Goal: Task Accomplishment & Management: Manage account settings

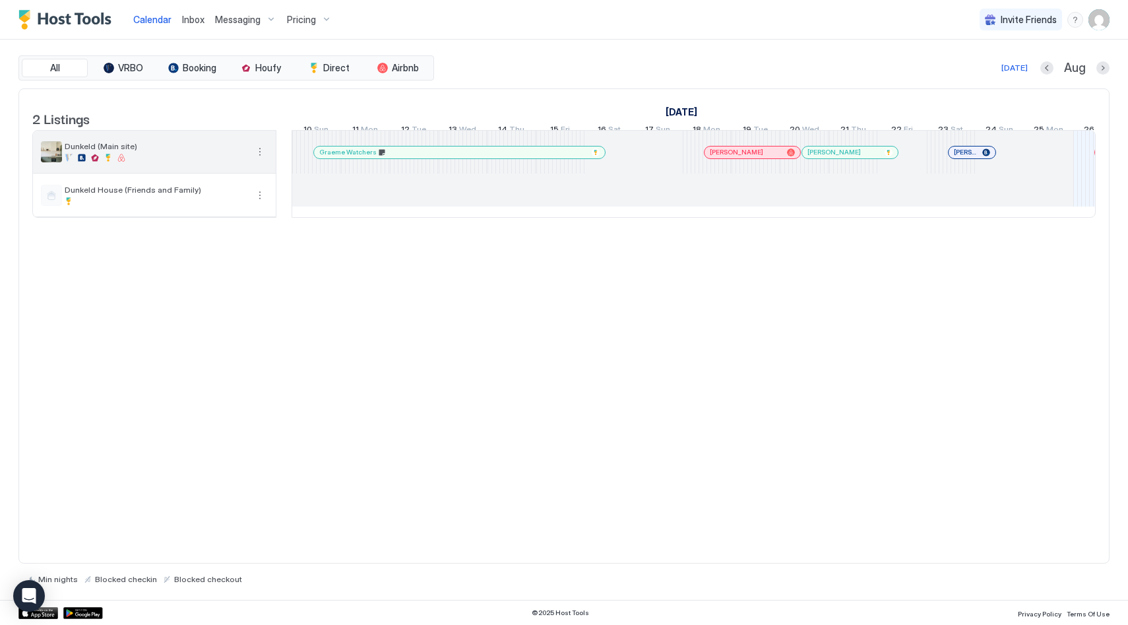
scroll to position [0, 733]
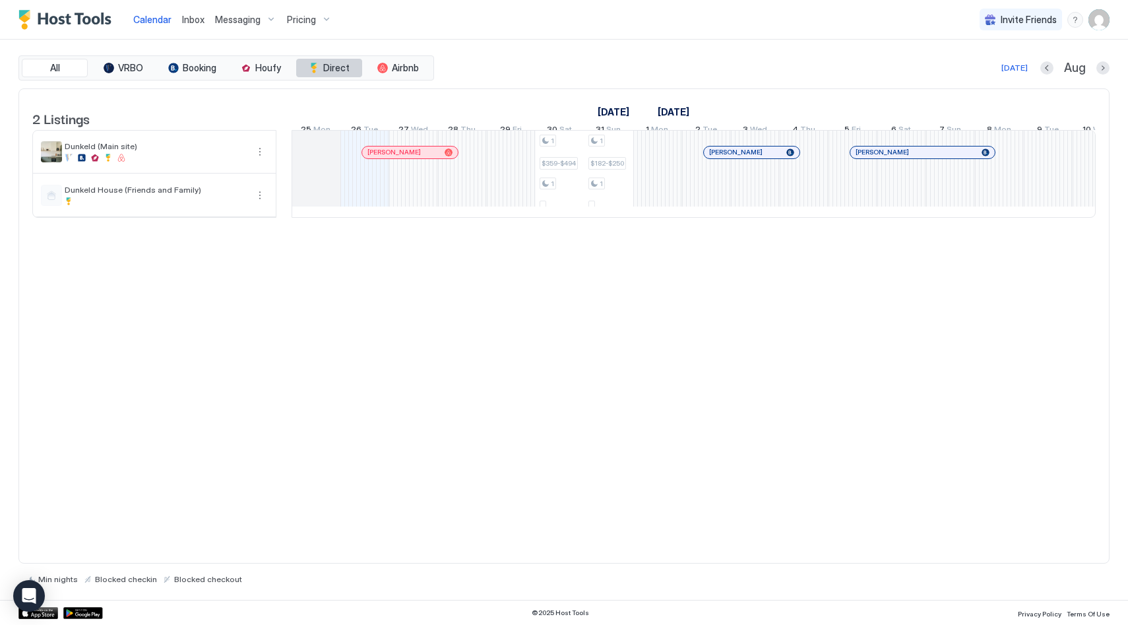
click at [319, 71] on div "tab-group" at bounding box center [314, 68] width 11 height 11
click at [220, 195] on span "Dunkeld House (Friends and Family)" at bounding box center [156, 190] width 182 height 10
click at [321, 67] on button "Direct" at bounding box center [329, 68] width 66 height 18
click at [1104, 22] on img "User profile" at bounding box center [1099, 19] width 21 height 21
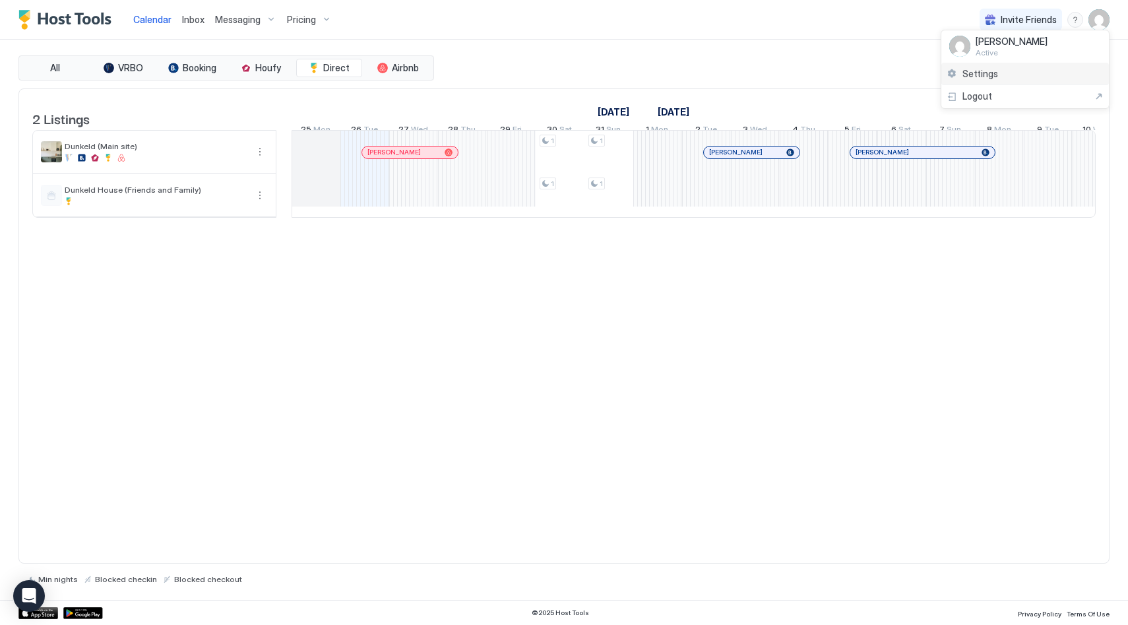
click at [1019, 71] on div "Settings" at bounding box center [1026, 74] width 168 height 23
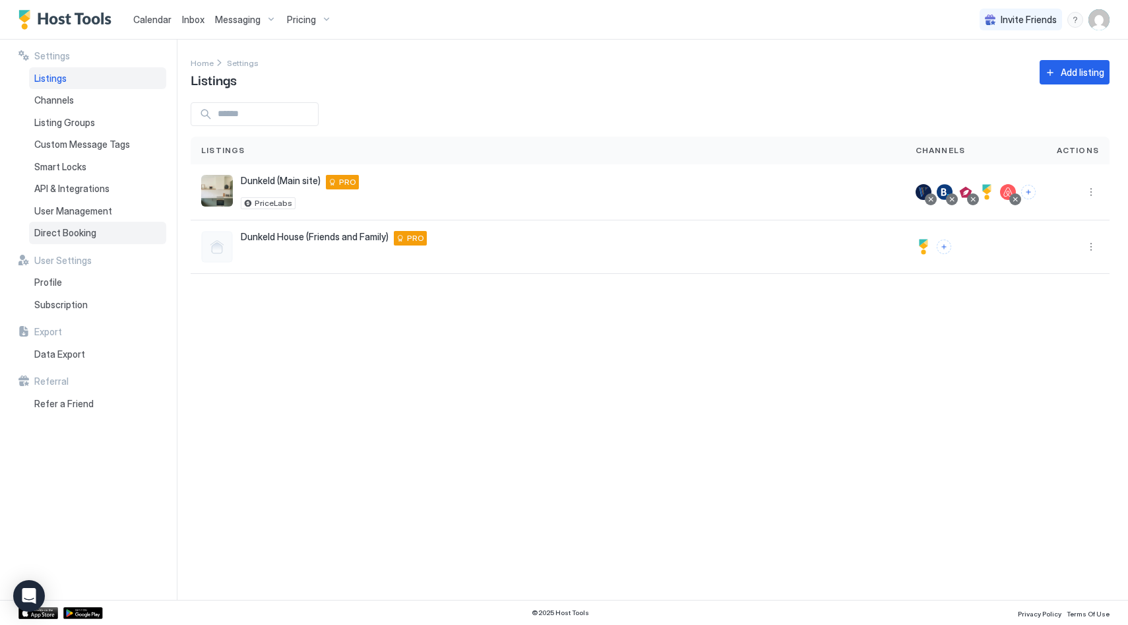
click at [77, 233] on span "Direct Booking" at bounding box center [65, 233] width 62 height 12
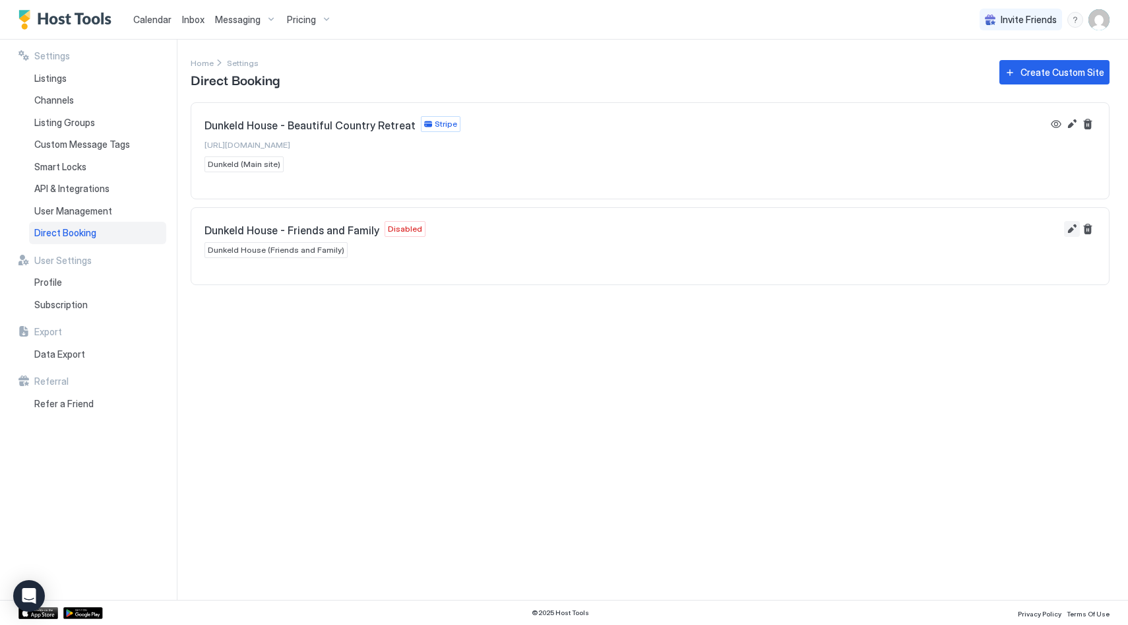
click at [1072, 226] on button "Edit" at bounding box center [1072, 229] width 16 height 16
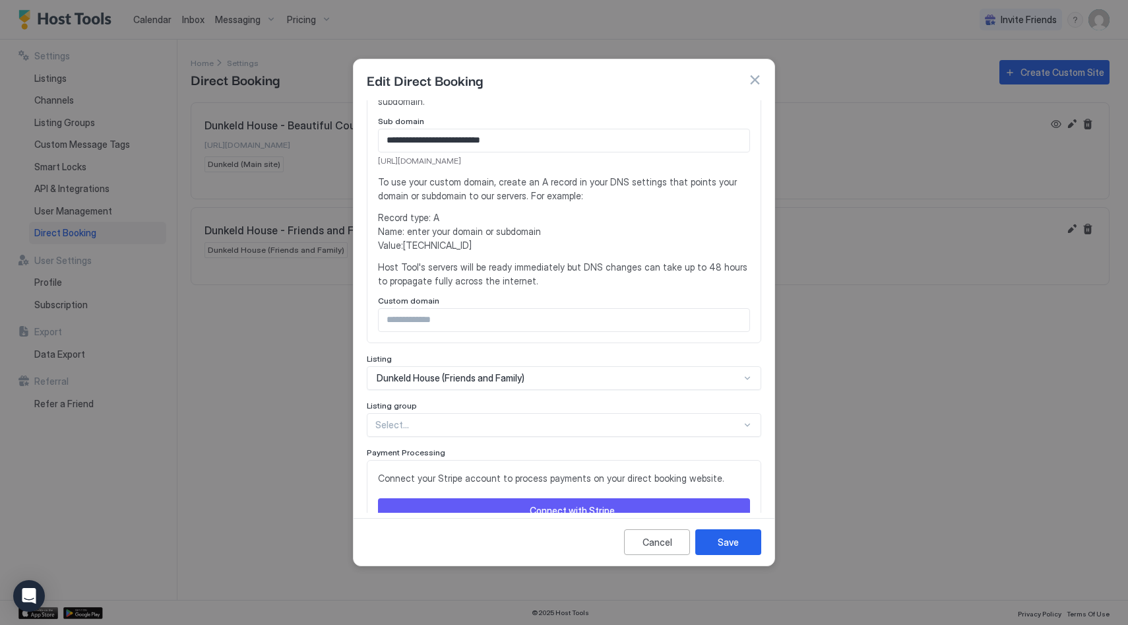
scroll to position [245, 0]
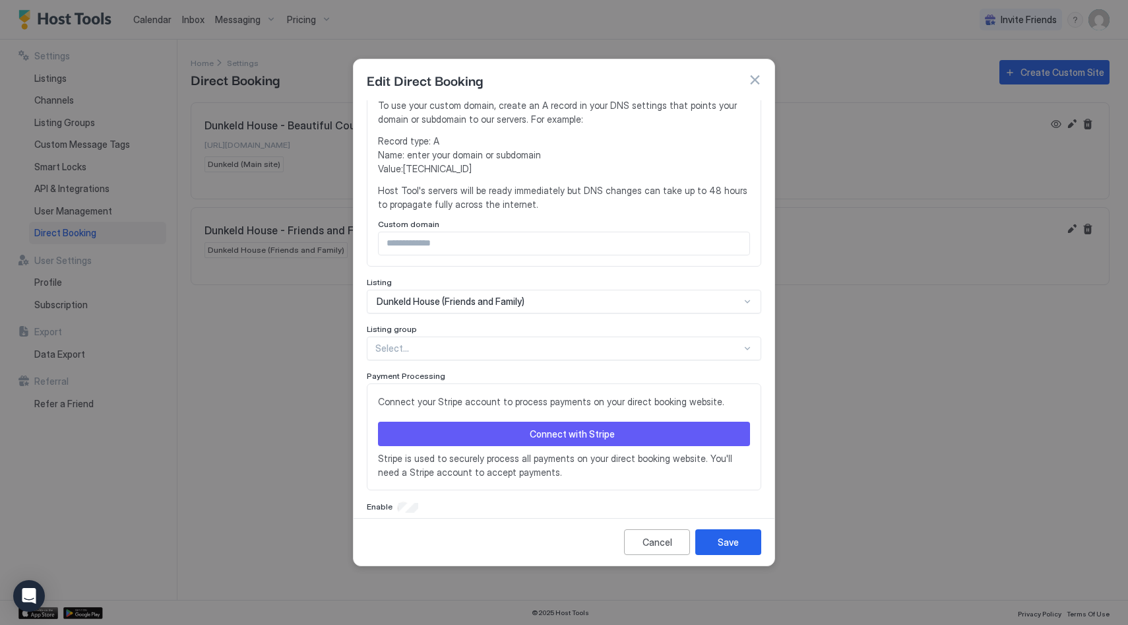
click at [581, 422] on button "Connect with Stripe" at bounding box center [564, 434] width 372 height 24
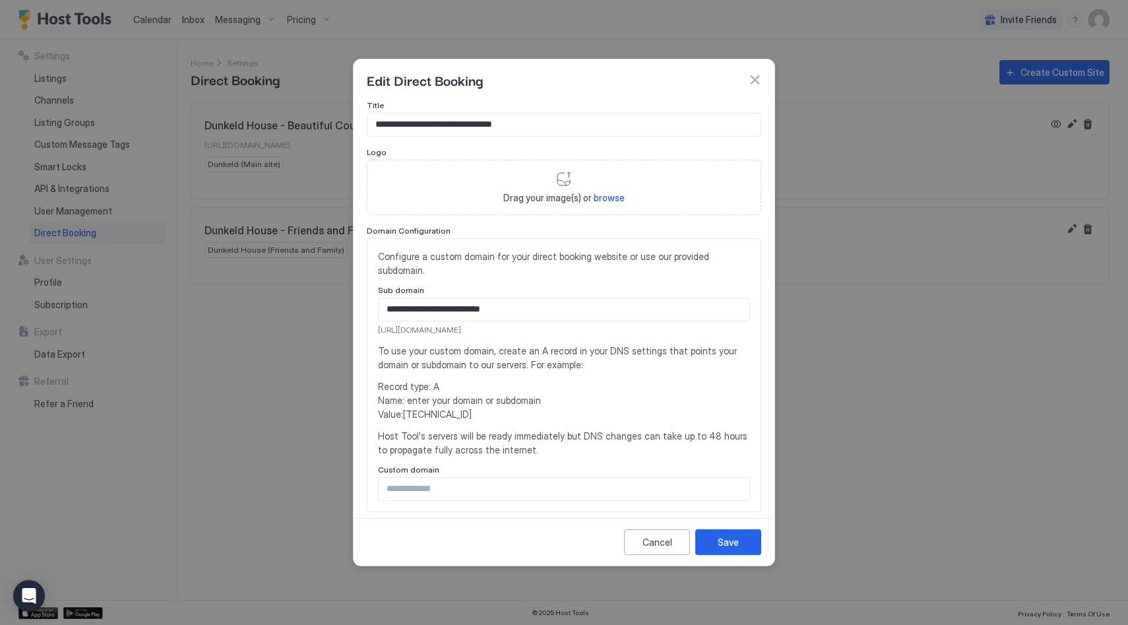
click at [753, 81] on button "button" at bounding box center [754, 79] width 13 height 13
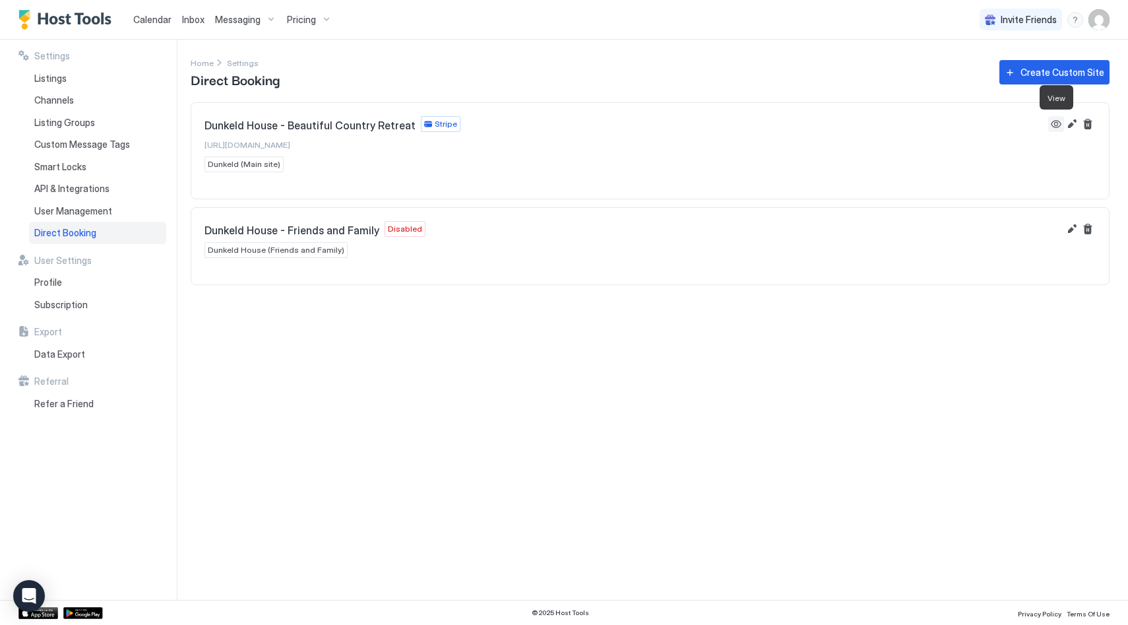
click at [1059, 124] on button "View" at bounding box center [1057, 124] width 16 height 16
click at [1074, 232] on button "Edit" at bounding box center [1072, 229] width 16 height 16
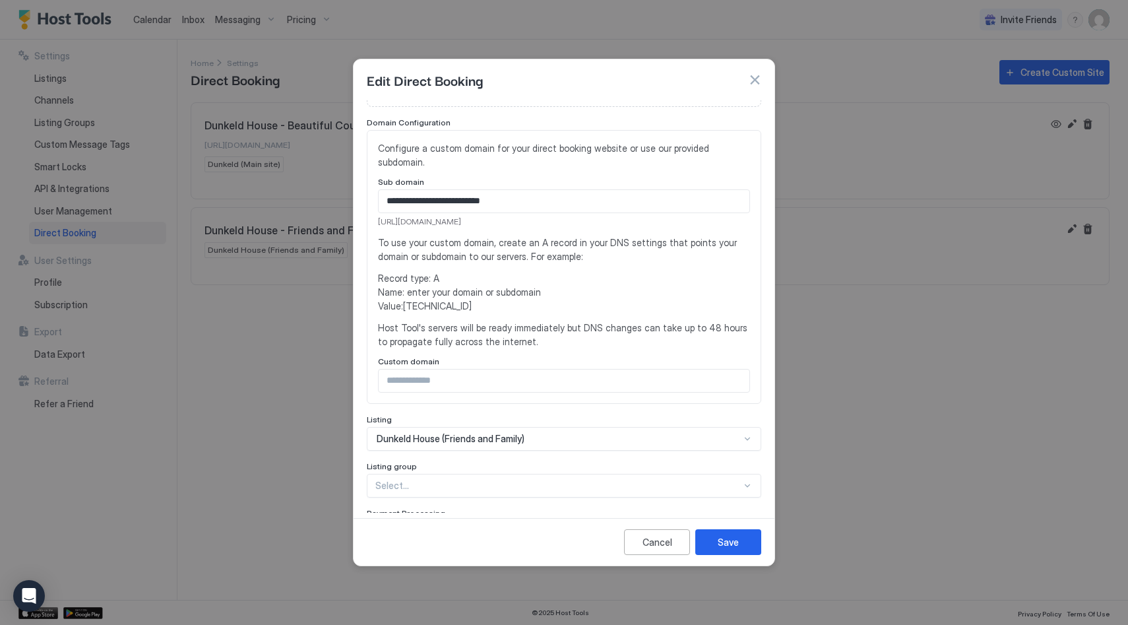
scroll to position [111, 0]
click at [643, 535] on div "Cancel" at bounding box center [658, 542] width 30 height 14
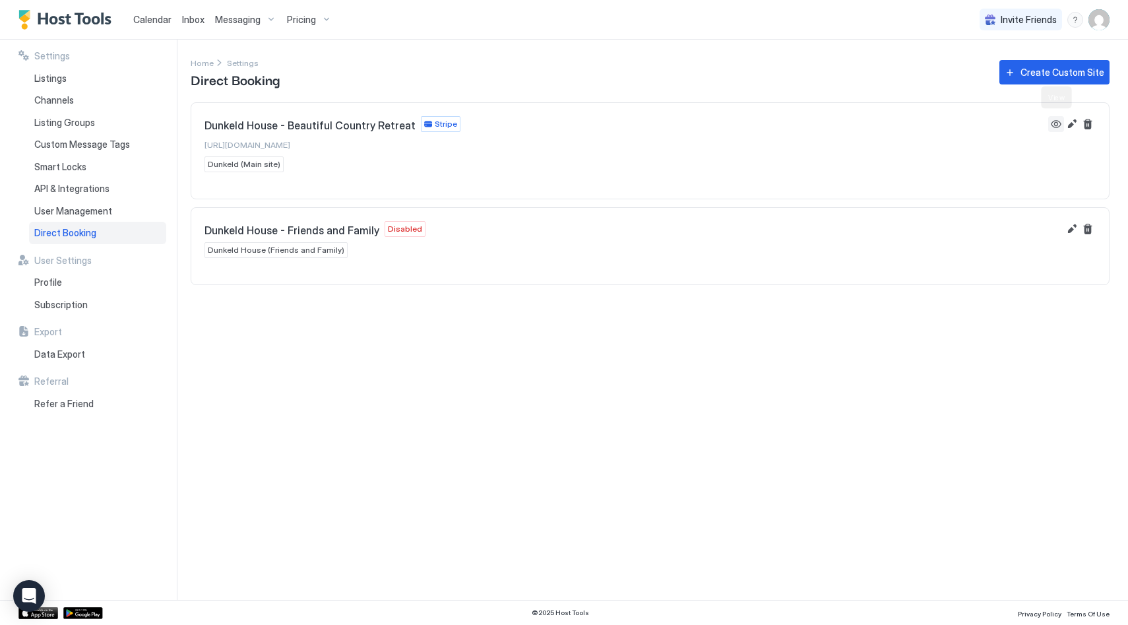
click at [1053, 123] on button "View" at bounding box center [1057, 124] width 16 height 16
click at [296, 16] on span "Pricing" at bounding box center [301, 20] width 29 height 12
click at [290, 123] on span "Dunkeld (Main site)" at bounding box center [324, 128] width 137 height 10
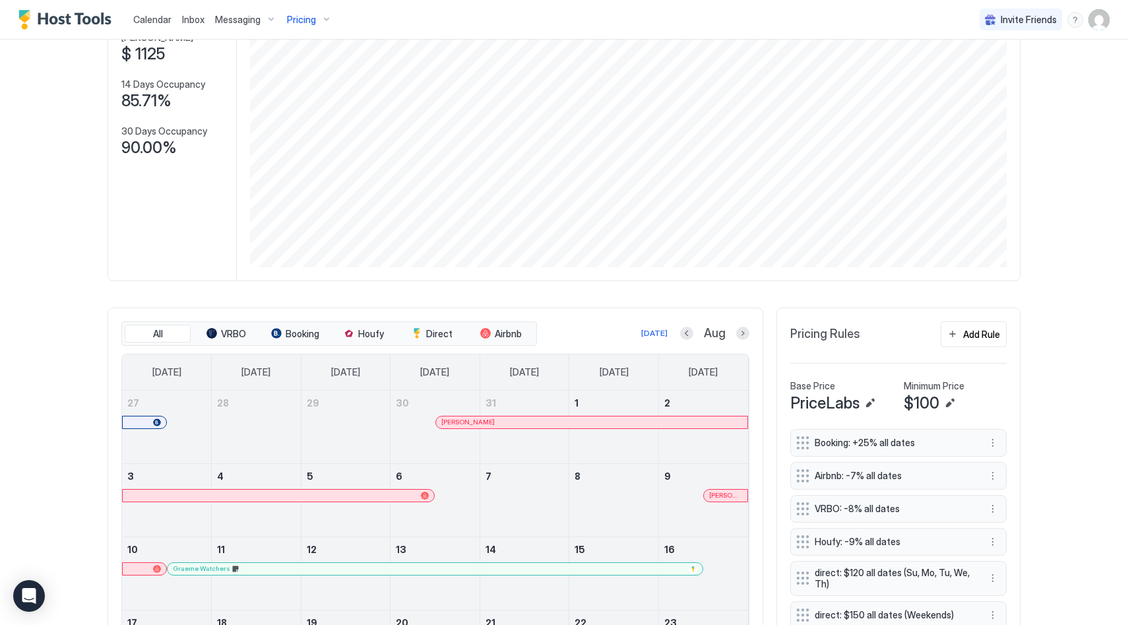
scroll to position [306, 0]
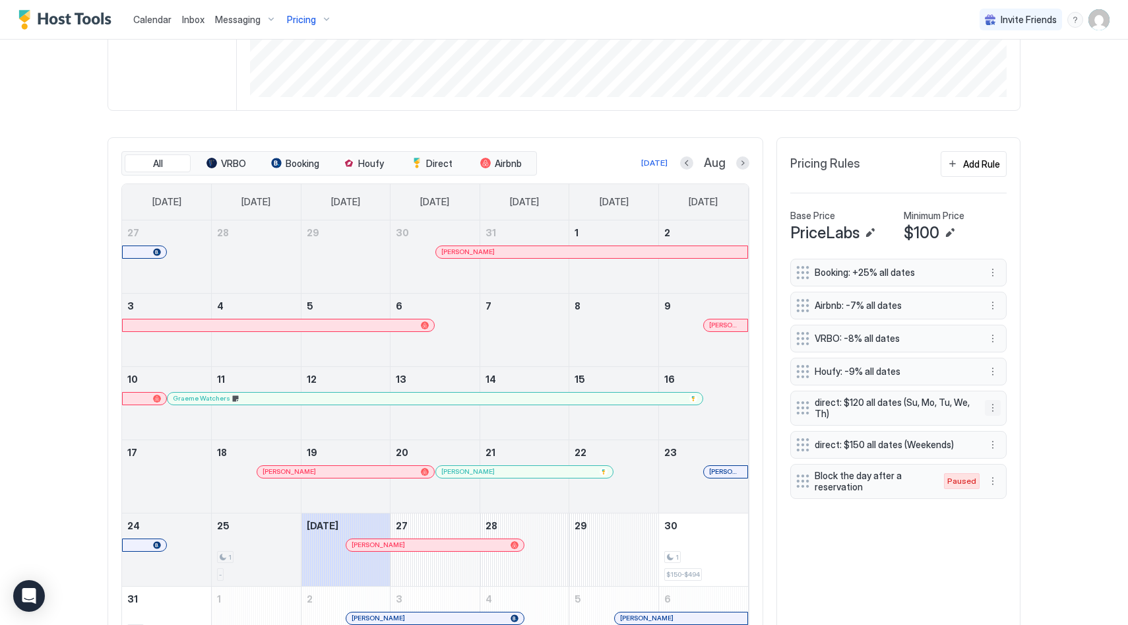
click at [990, 409] on button "More options" at bounding box center [993, 408] width 16 height 16
click at [1008, 465] on span "Delete" at bounding box center [1018, 469] width 24 height 10
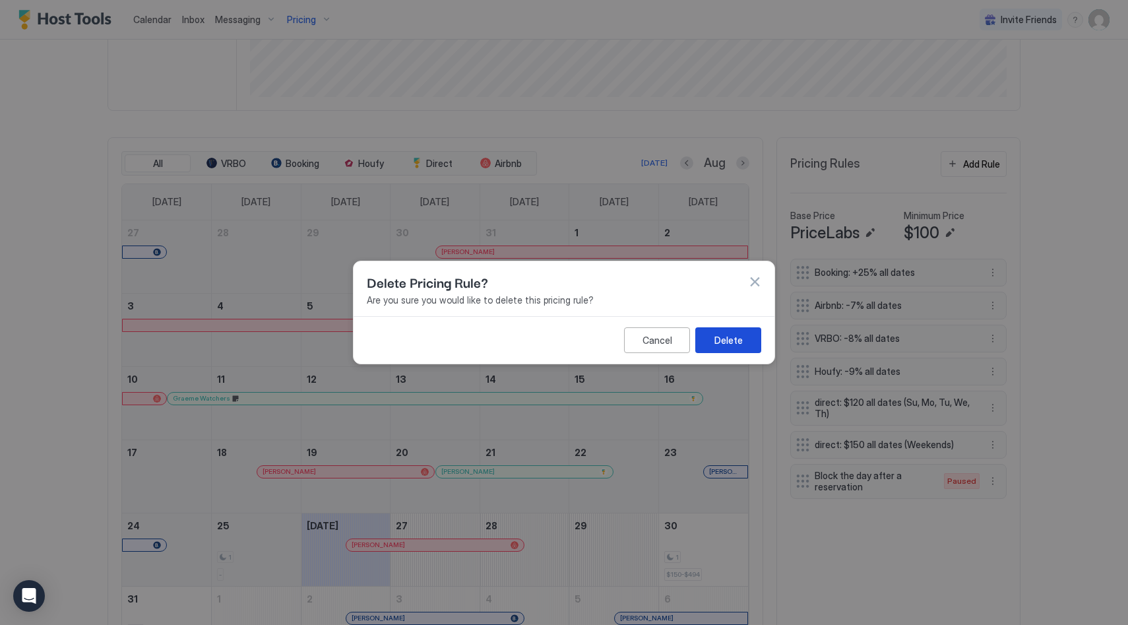
drag, startPoint x: 737, startPoint y: 337, endPoint x: 763, endPoint y: 350, distance: 29.5
click at [737, 337] on div "Delete" at bounding box center [729, 340] width 28 height 14
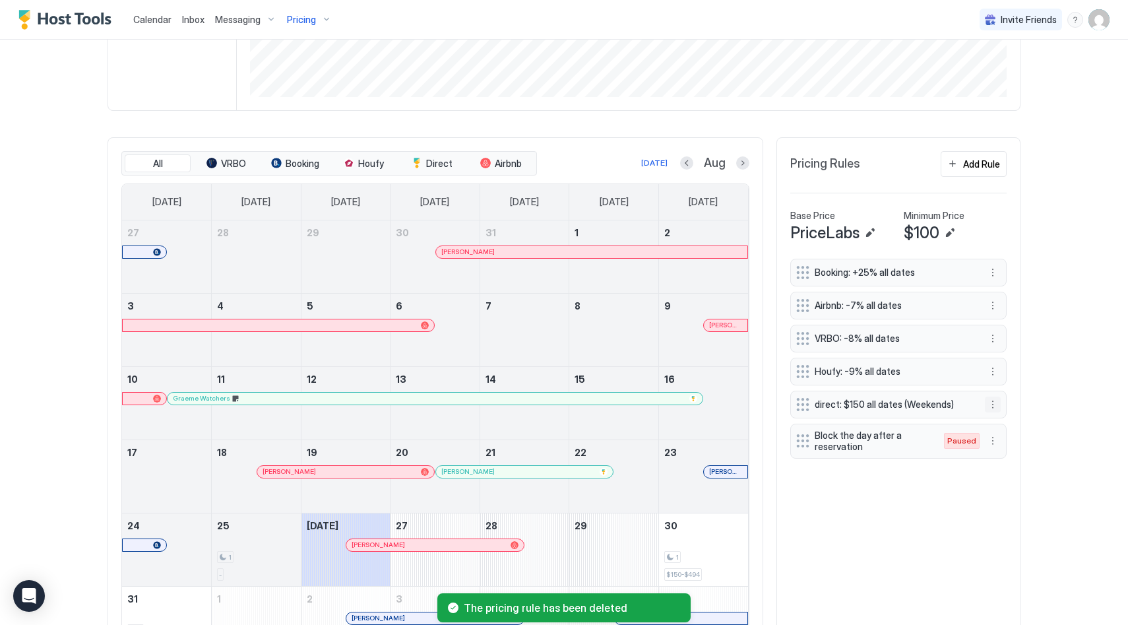
click at [998, 405] on button "More options" at bounding box center [993, 405] width 16 height 16
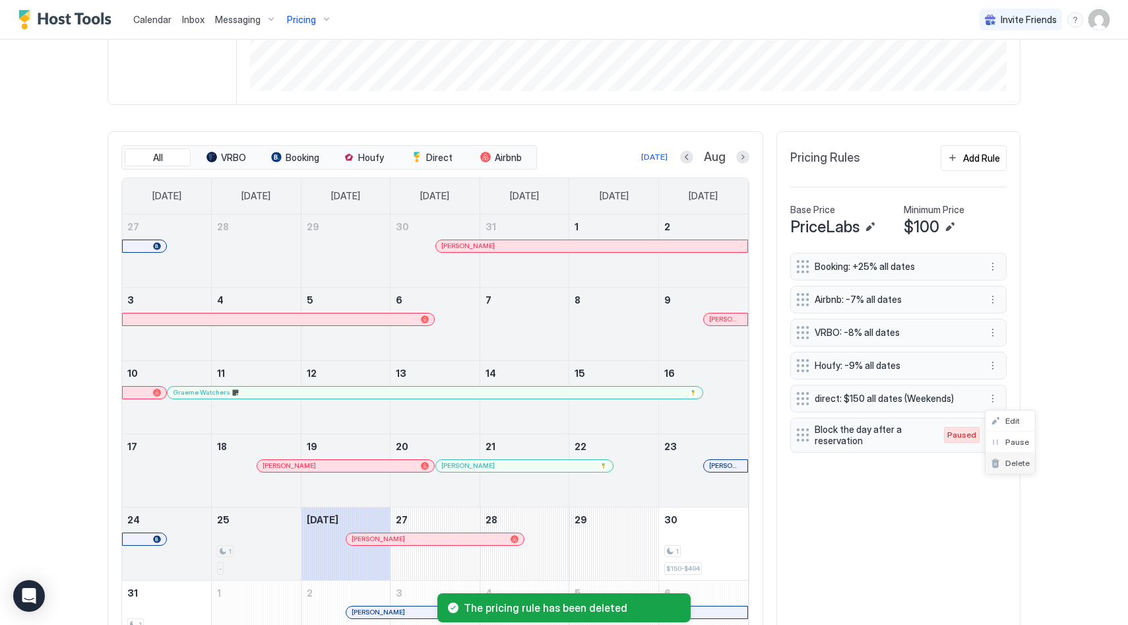
click at [1010, 458] on span "Delete" at bounding box center [1018, 463] width 24 height 10
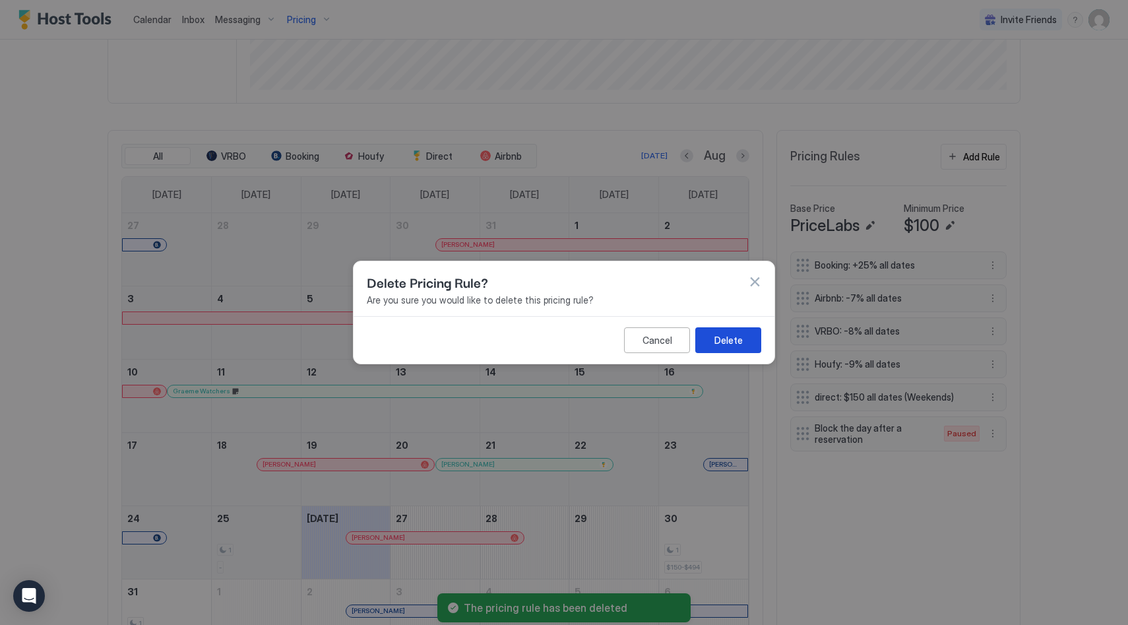
click at [735, 339] on div "Delete" at bounding box center [729, 340] width 28 height 14
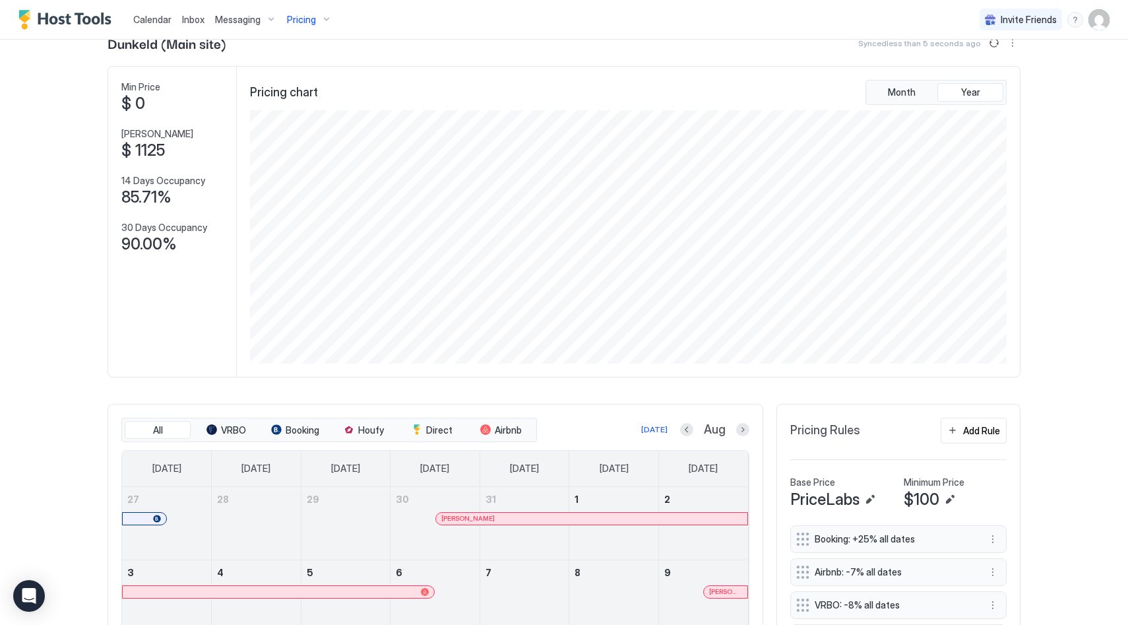
scroll to position [0, 0]
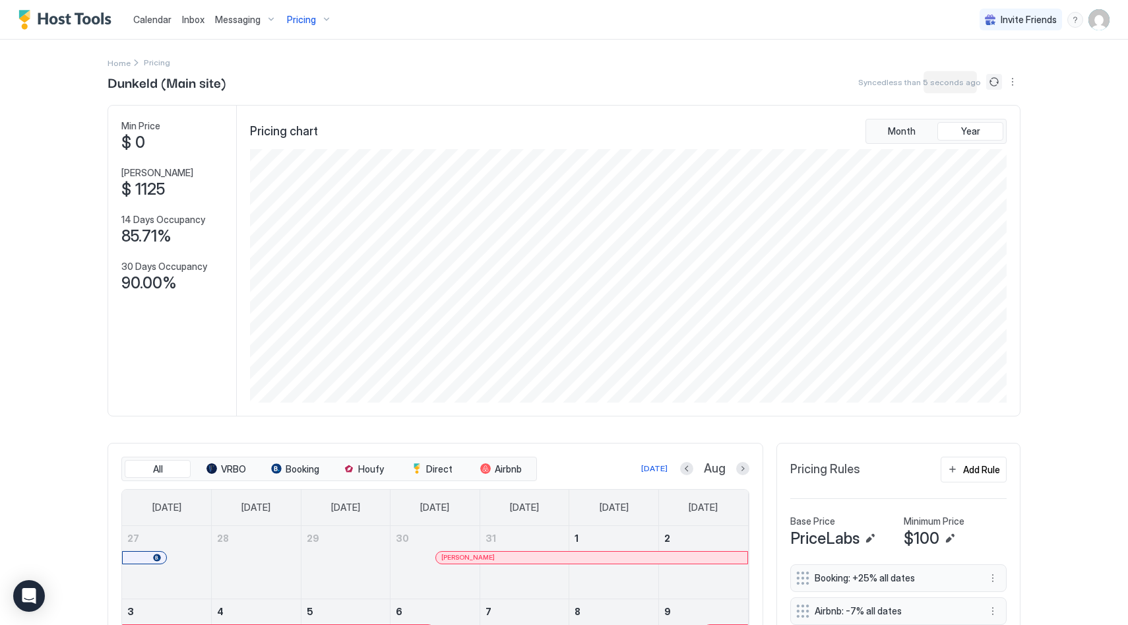
click at [993, 85] on button "Sync prices" at bounding box center [994, 82] width 16 height 16
click at [1102, 24] on img "User profile" at bounding box center [1099, 19] width 21 height 21
click at [1026, 71] on div "Settings" at bounding box center [1026, 74] width 168 height 23
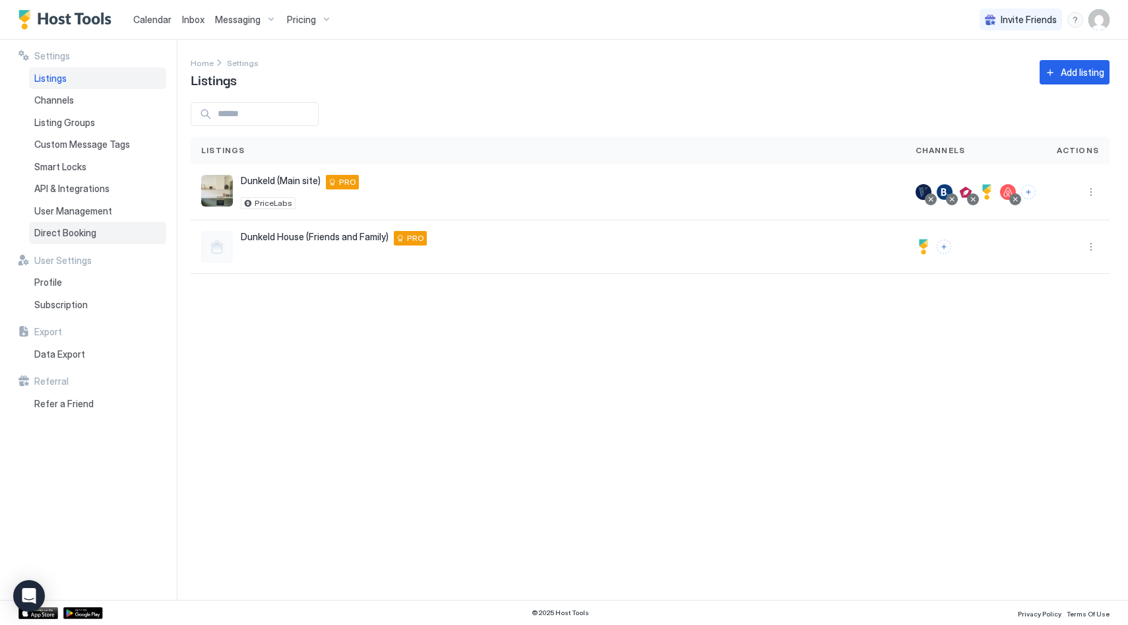
click at [56, 234] on span "Direct Booking" at bounding box center [65, 233] width 62 height 12
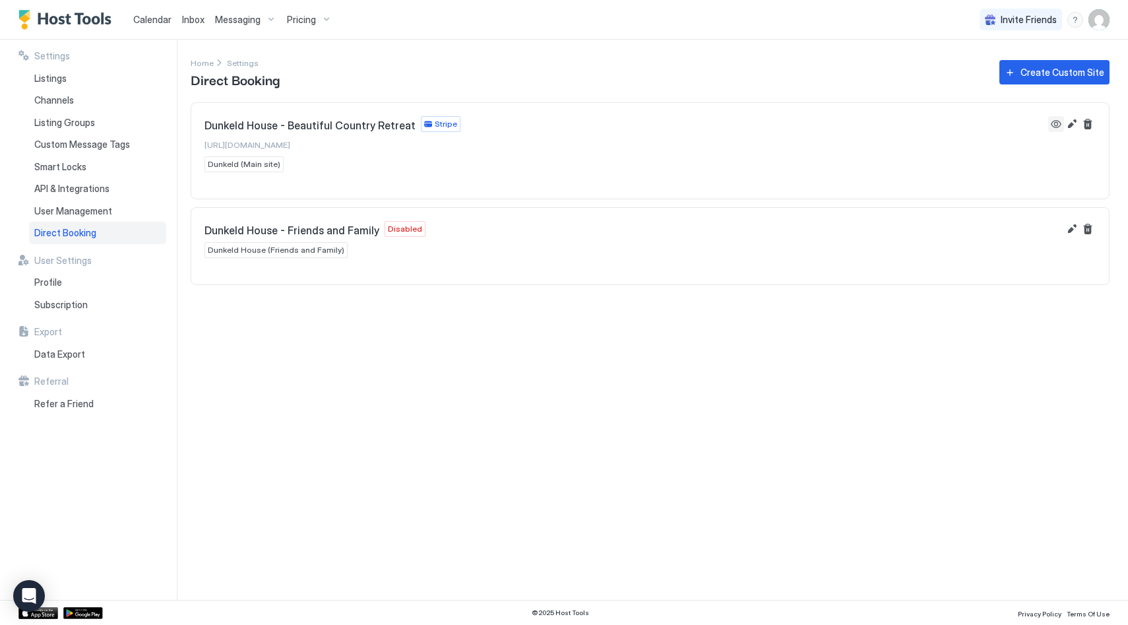
click at [1054, 123] on button "View" at bounding box center [1057, 124] width 16 height 16
click at [307, 22] on span "Pricing" at bounding box center [301, 20] width 29 height 12
click at [298, 132] on span "Dunkeld (Main site)" at bounding box center [324, 128] width 137 height 10
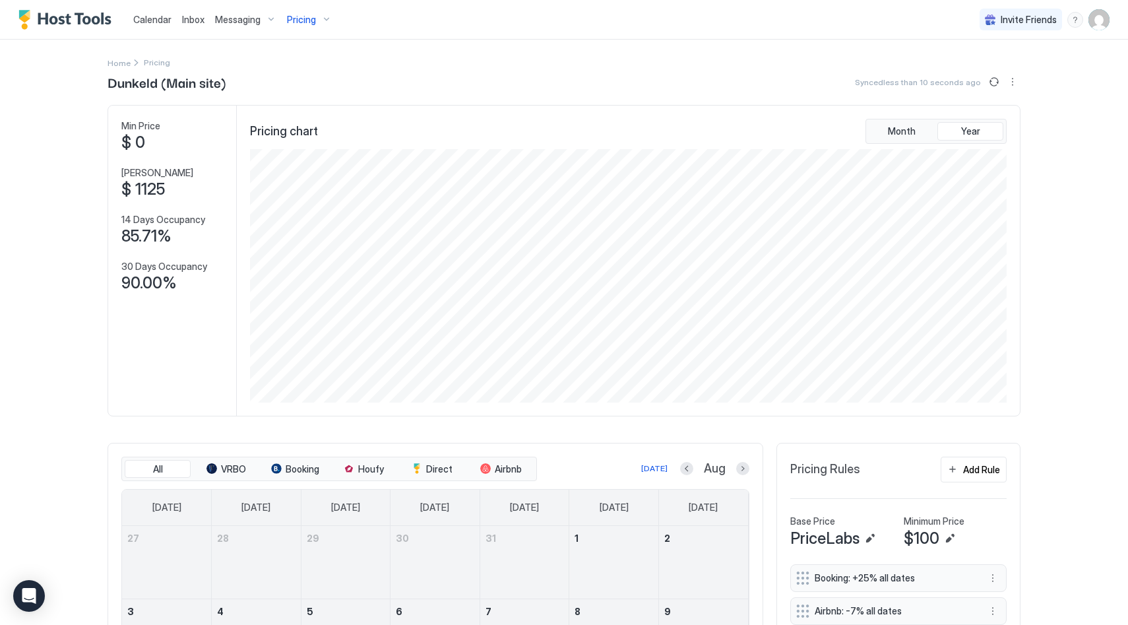
scroll to position [257, 0]
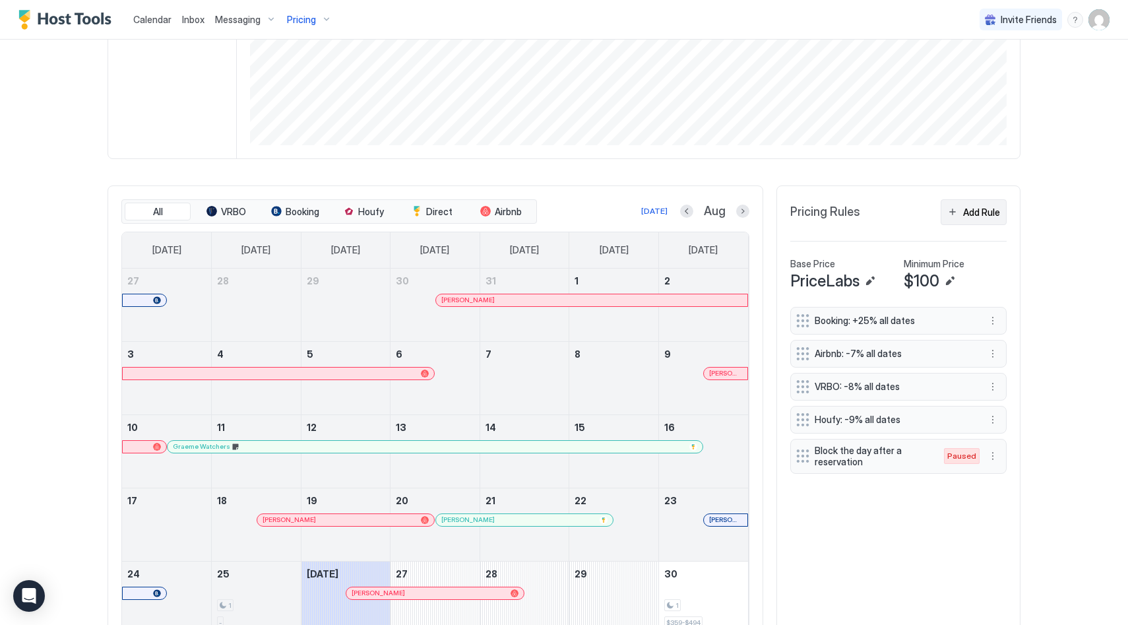
click at [985, 209] on div "Add Rule" at bounding box center [981, 212] width 37 height 14
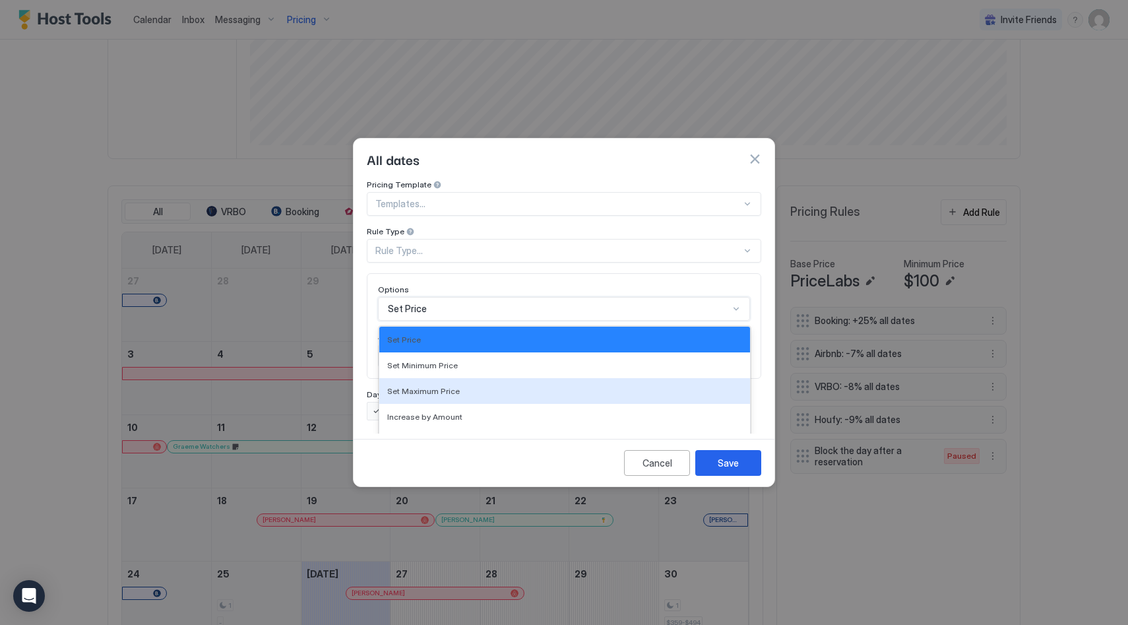
click at [476, 304] on div "Set Maximum Price, 3 of 17. 17 results available. Use Up and Down to choose opt…" at bounding box center [564, 309] width 372 height 24
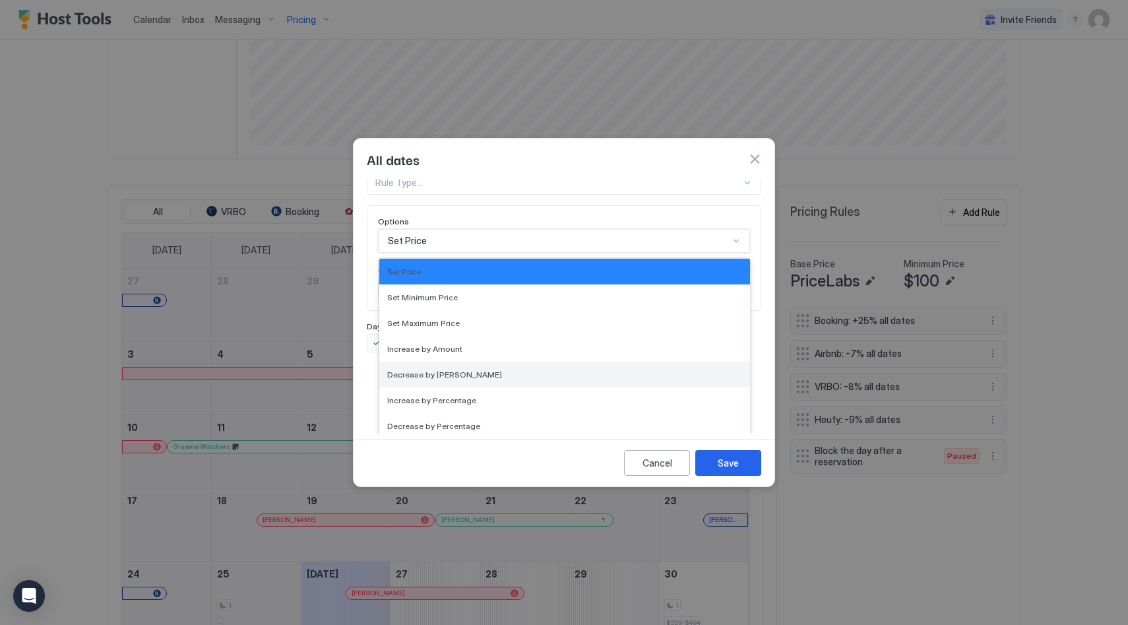
click at [470, 370] on div "Decrease by [PERSON_NAME]" at bounding box center [564, 375] width 355 height 10
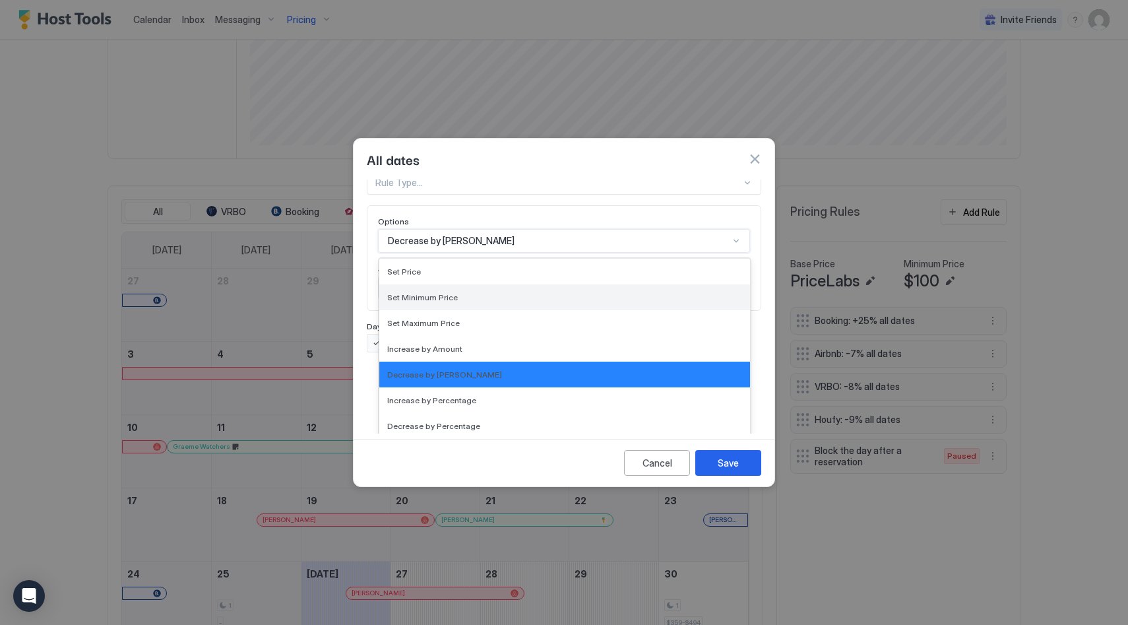
click at [482, 253] on div "option Decrease by [PERSON_NAME], selected. Set Minimum Price, 2 of 17. 17 resu…" at bounding box center [564, 241] width 372 height 24
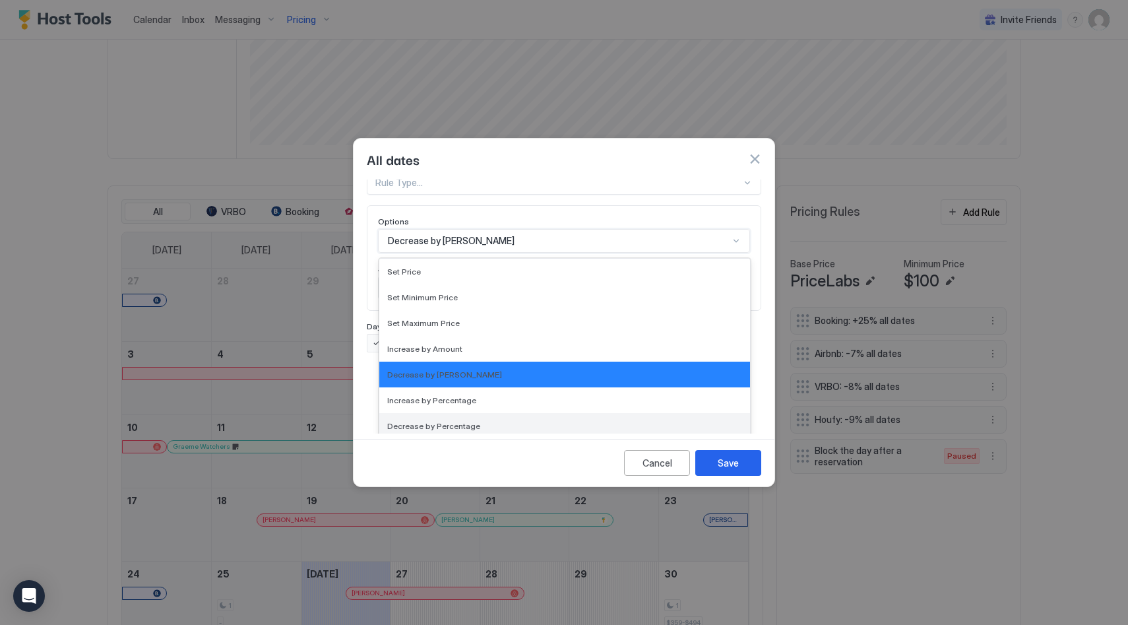
click at [482, 421] on div "Decrease by Percentage" at bounding box center [564, 426] width 355 height 10
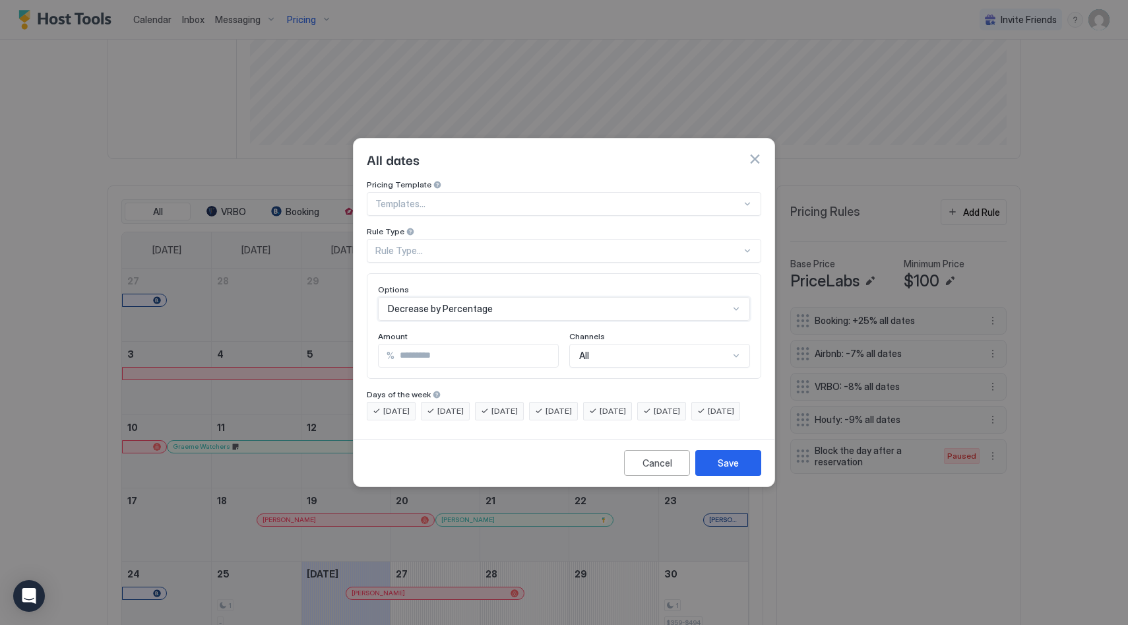
scroll to position [0, 0]
click at [451, 198] on div at bounding box center [558, 204] width 366 height 12
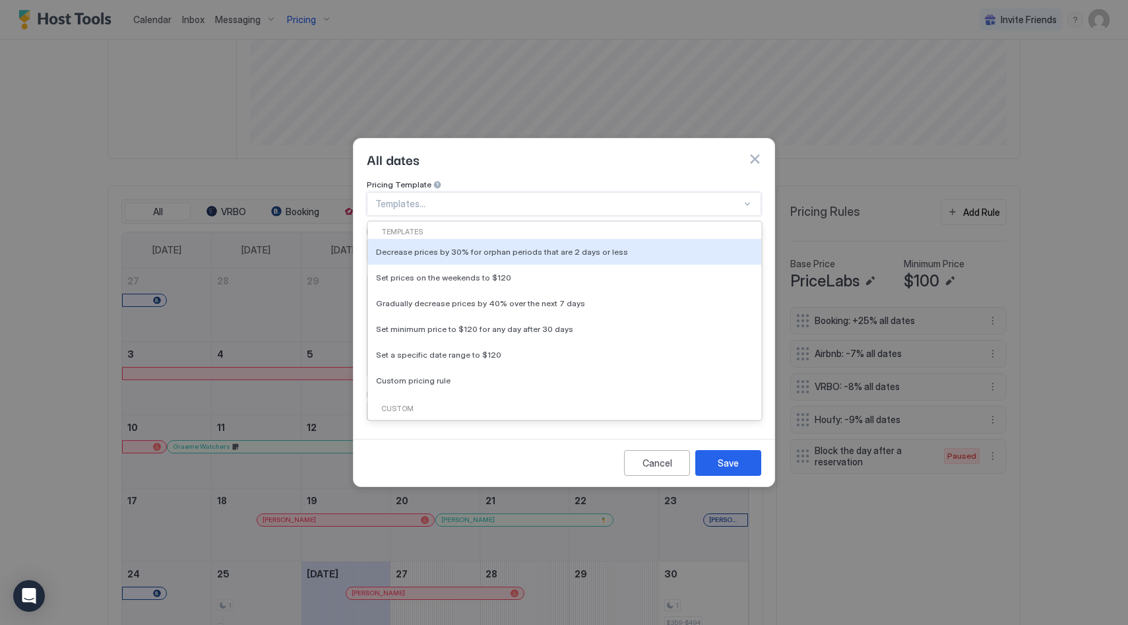
click at [478, 160] on div "All dates" at bounding box center [564, 159] width 421 height 41
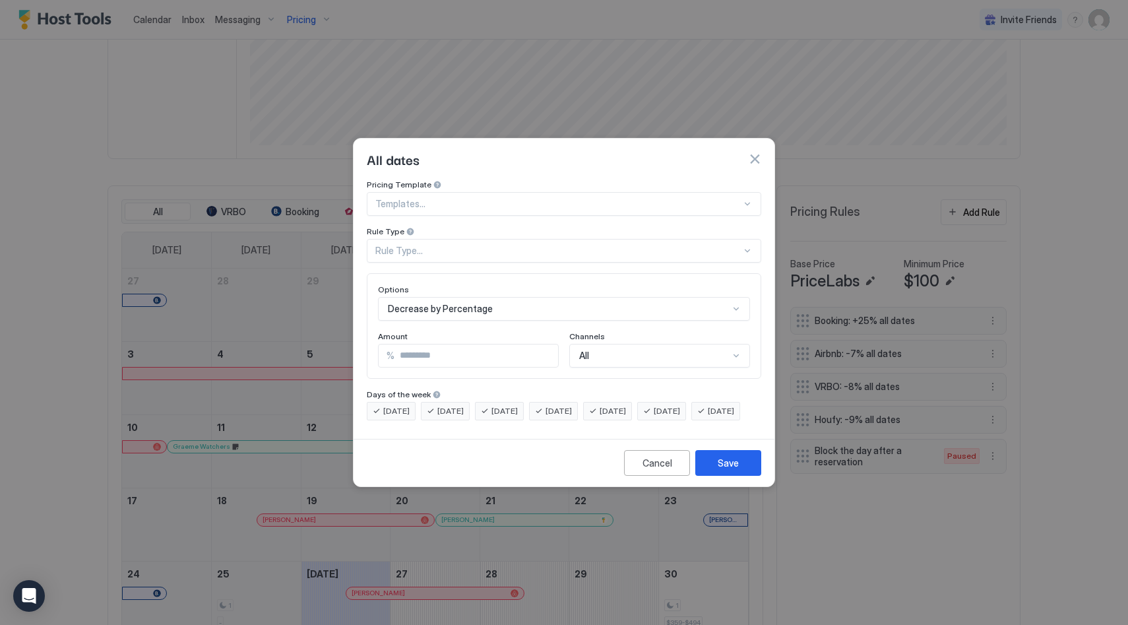
click at [432, 239] on div "Rule Type..." at bounding box center [564, 251] width 395 height 24
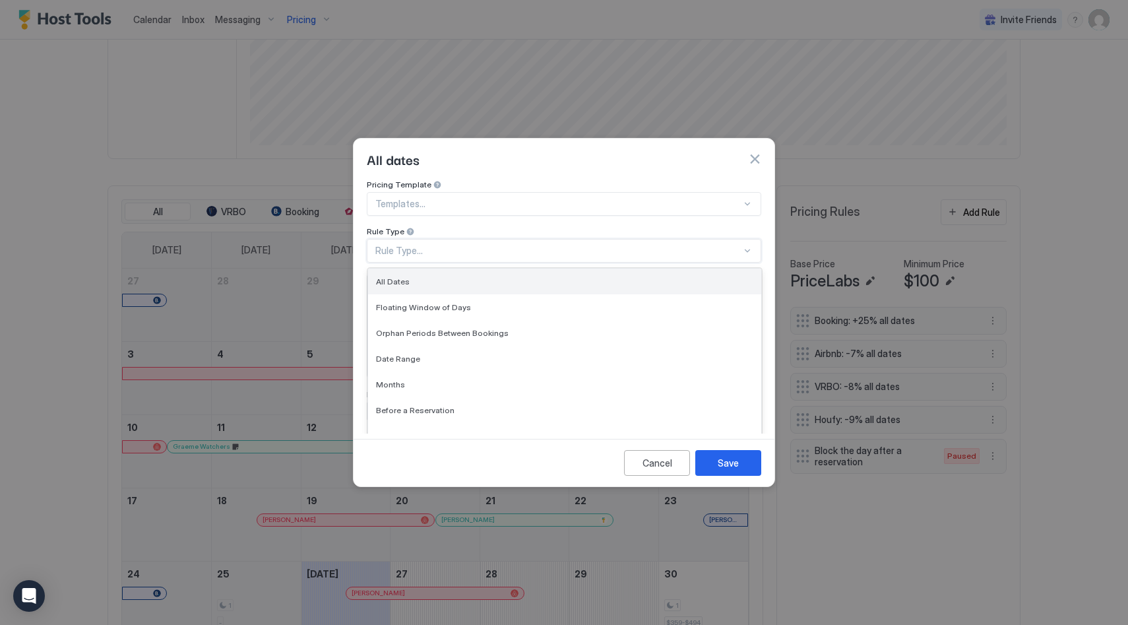
click at [439, 276] on div "All Dates" at bounding box center [564, 281] width 377 height 10
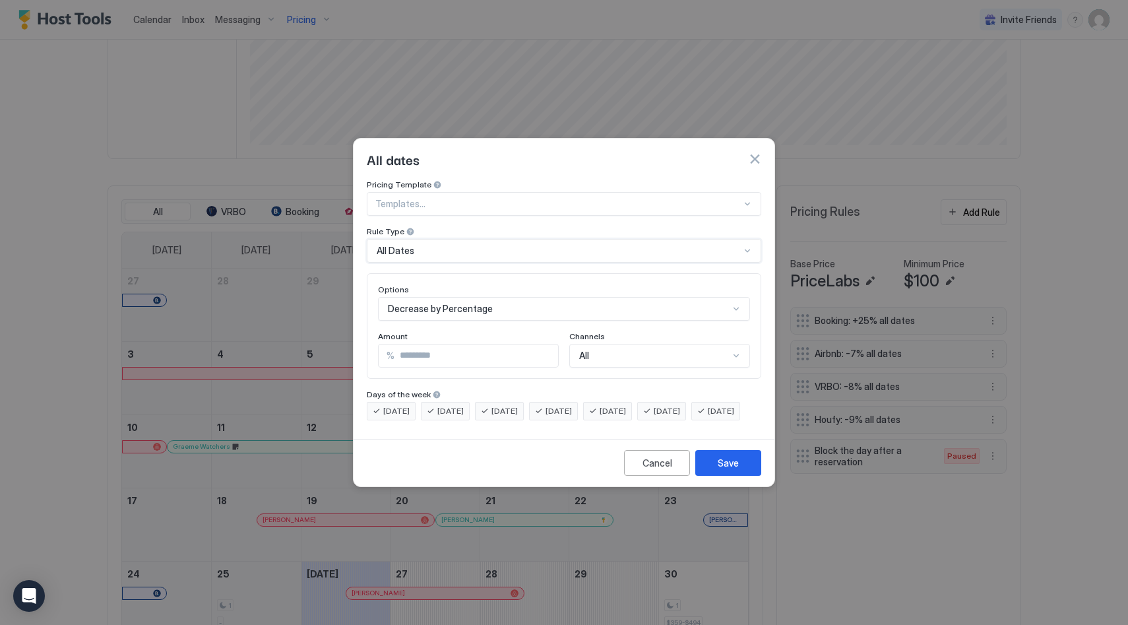
click at [631, 344] on div "All" at bounding box center [659, 356] width 181 height 24
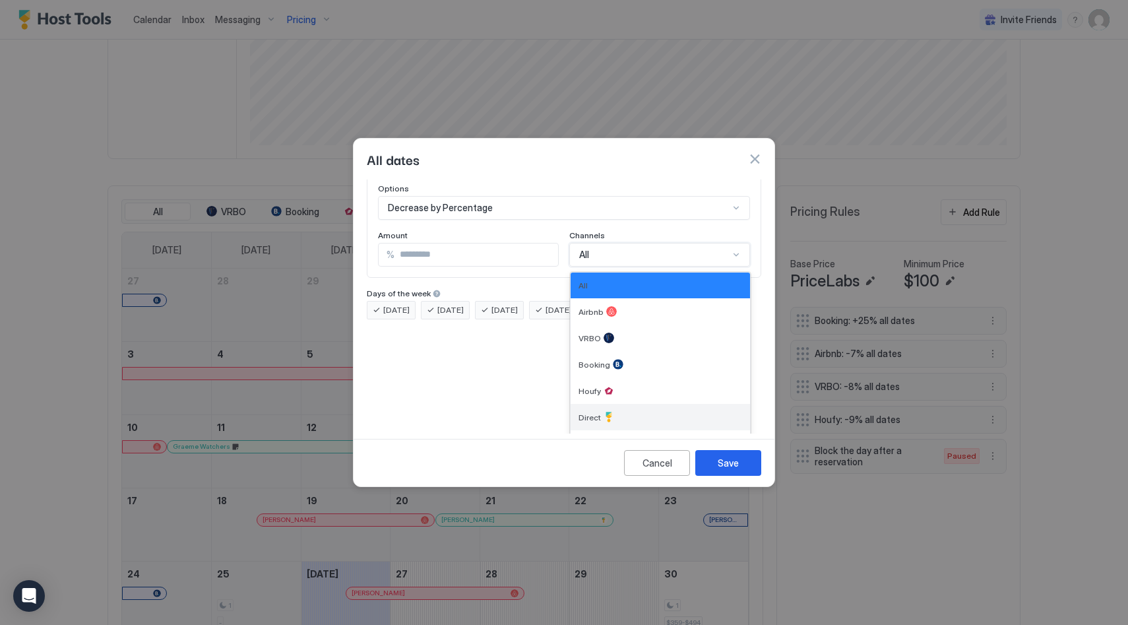
click at [628, 412] on div "Direct" at bounding box center [661, 417] width 164 height 11
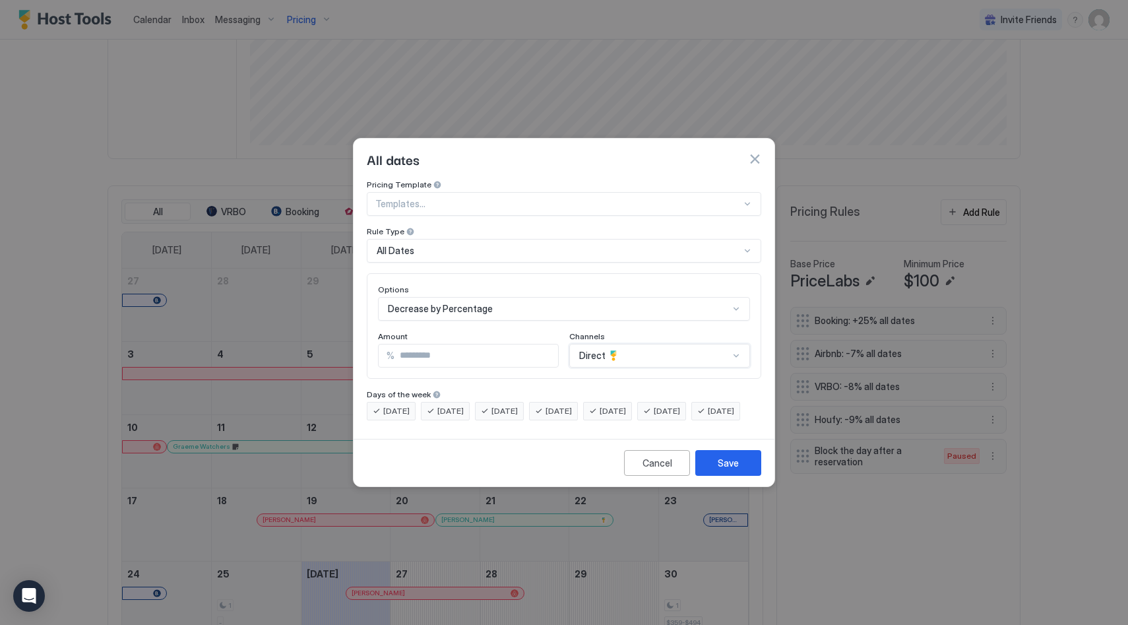
scroll to position [0, 0]
drag, startPoint x: 432, startPoint y: 342, endPoint x: 385, endPoint y: 344, distance: 47.6
click at [385, 344] on div "% *" at bounding box center [468, 356] width 181 height 24
type input "**"
click at [738, 467] on button "Save" at bounding box center [728, 463] width 66 height 26
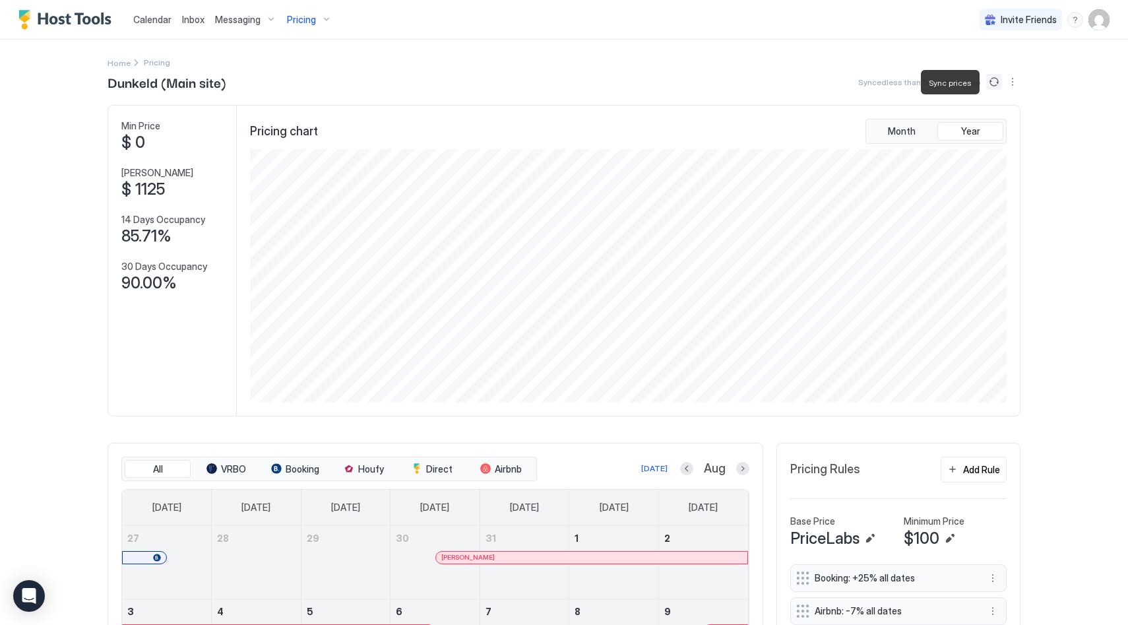
click at [994, 82] on button "Sync prices" at bounding box center [994, 82] width 16 height 16
click at [119, 62] on span "Home" at bounding box center [119, 63] width 23 height 10
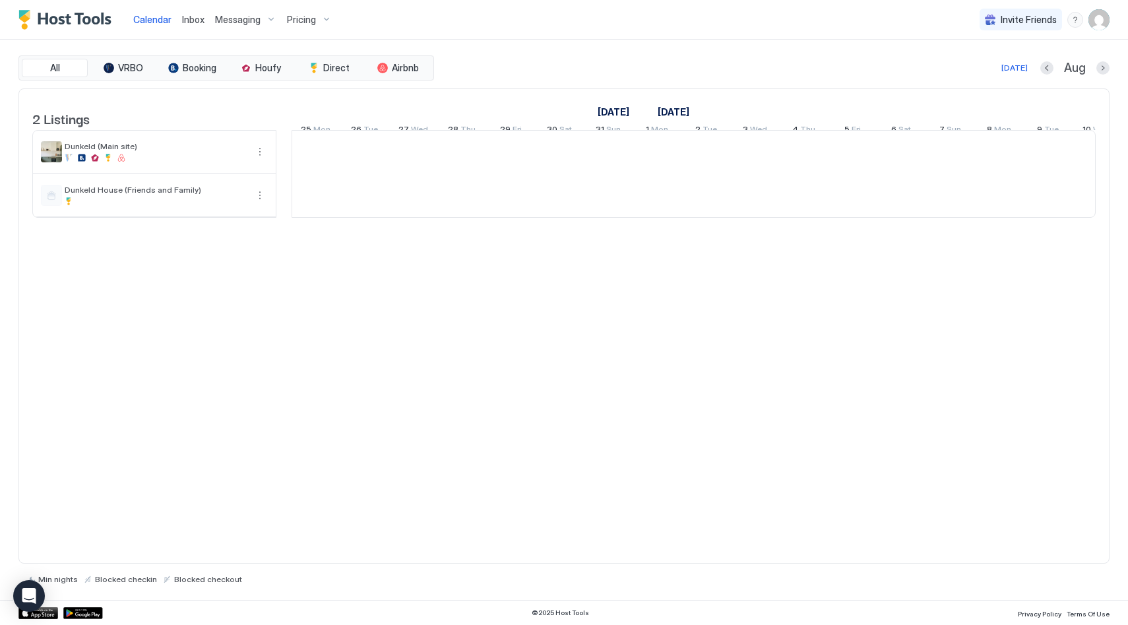
scroll to position [0, 733]
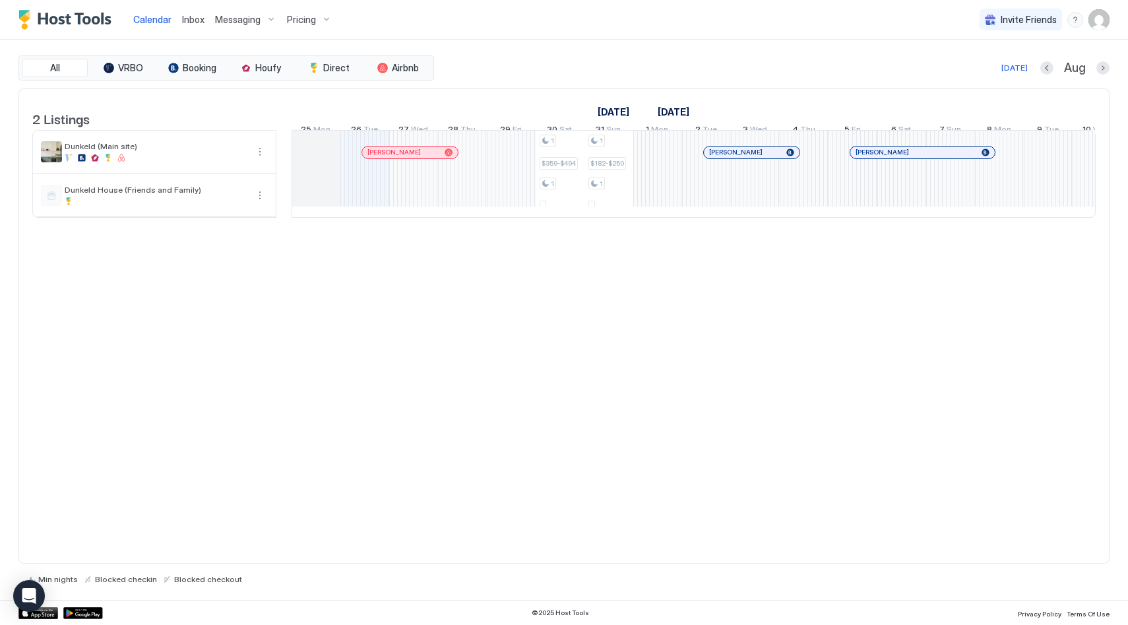
click at [1098, 22] on img "User profile" at bounding box center [1099, 19] width 21 height 21
drag, startPoint x: 1014, startPoint y: 73, endPoint x: 982, endPoint y: 72, distance: 31.7
click at [1014, 73] on div "Settings" at bounding box center [1026, 74] width 168 height 23
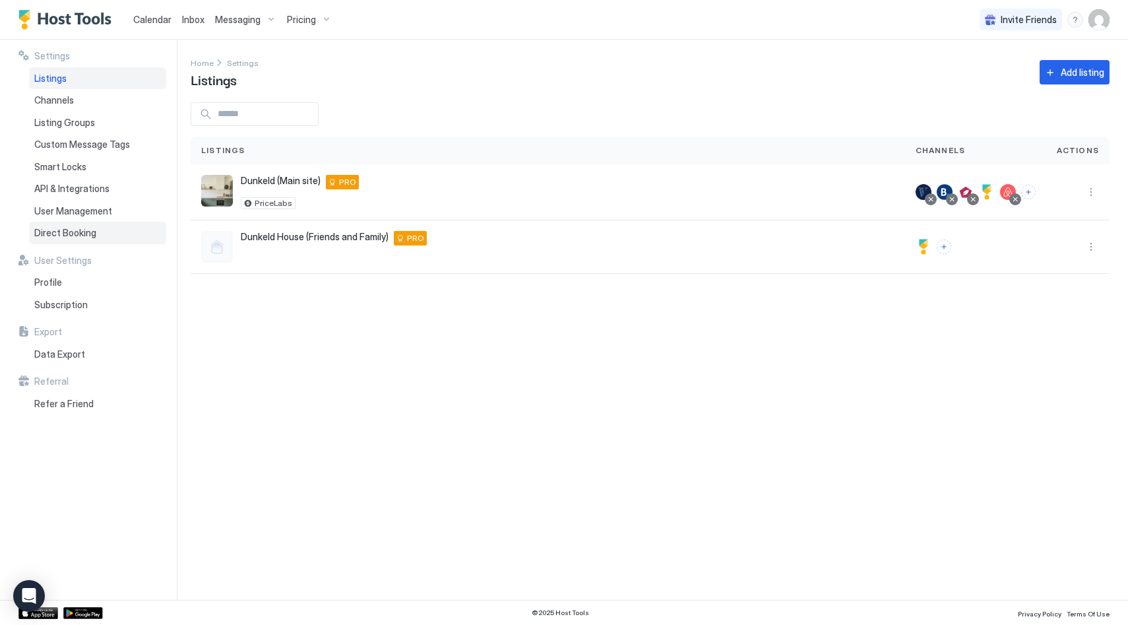
click at [105, 228] on div "Direct Booking" at bounding box center [97, 233] width 137 height 22
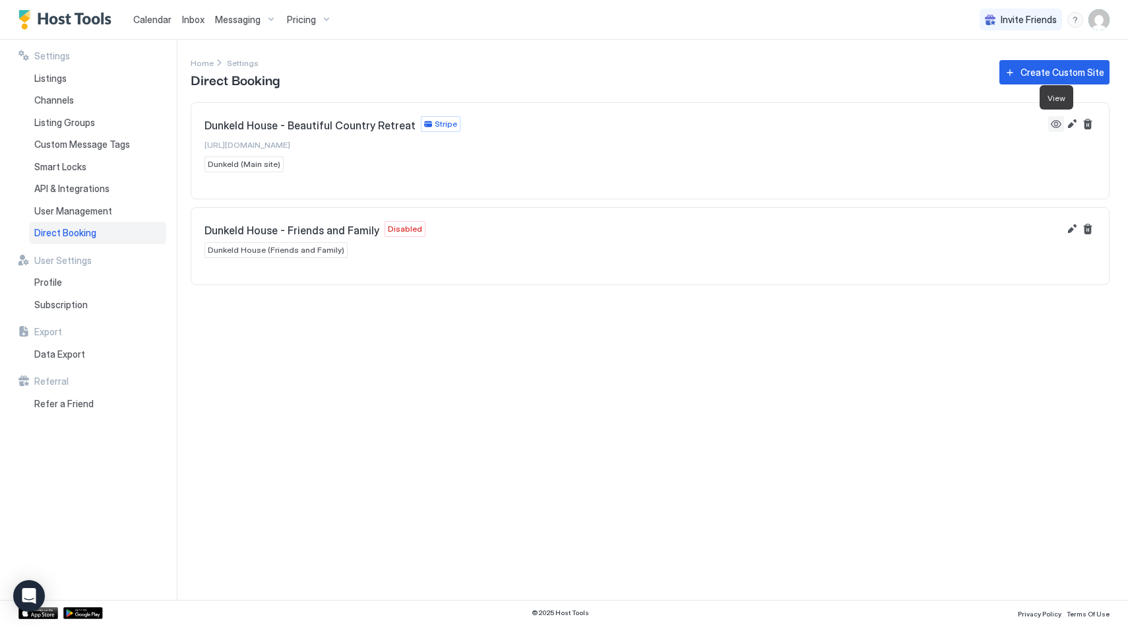
click at [1060, 122] on button "View" at bounding box center [1057, 124] width 16 height 16
click at [1072, 235] on button "Edit" at bounding box center [1072, 229] width 16 height 16
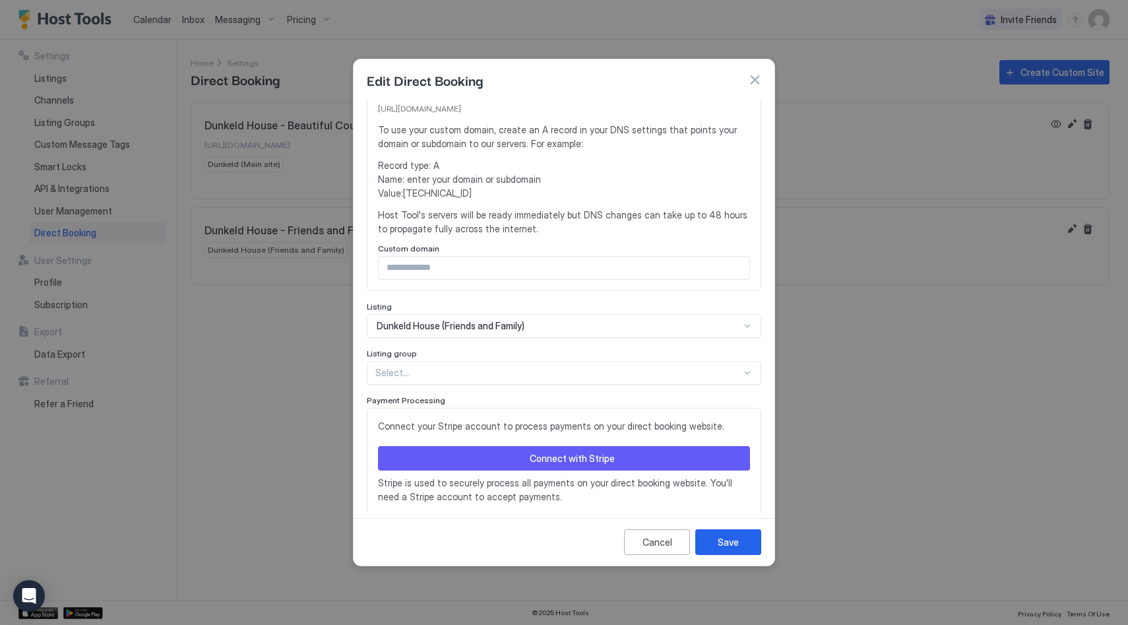
scroll to position [245, 0]
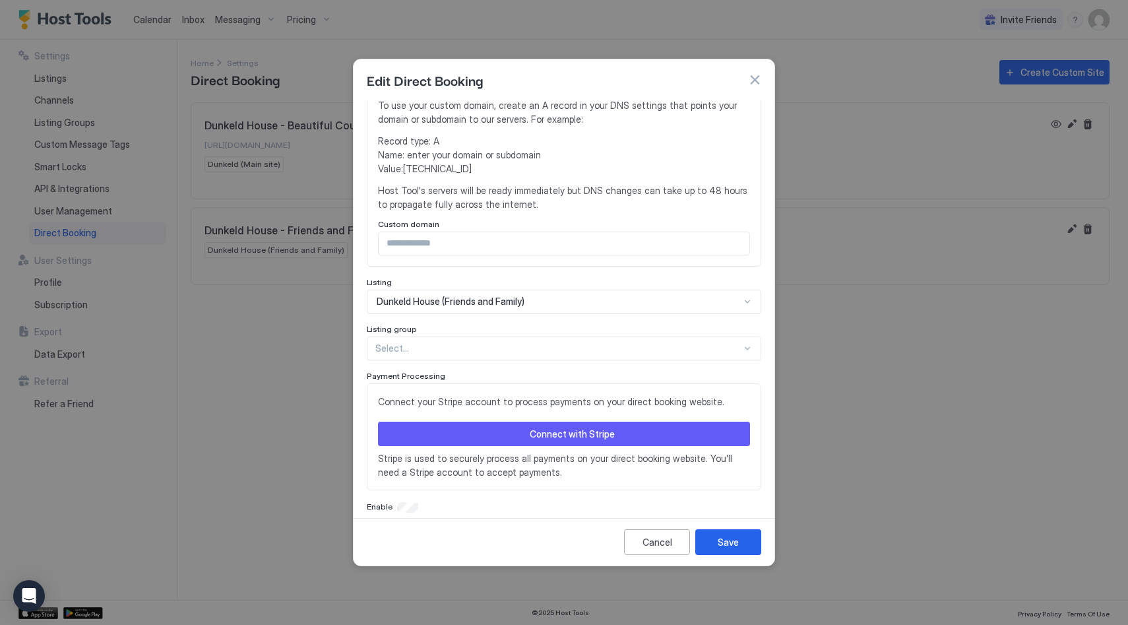
click at [586, 430] on button "Connect with Stripe" at bounding box center [564, 434] width 372 height 24
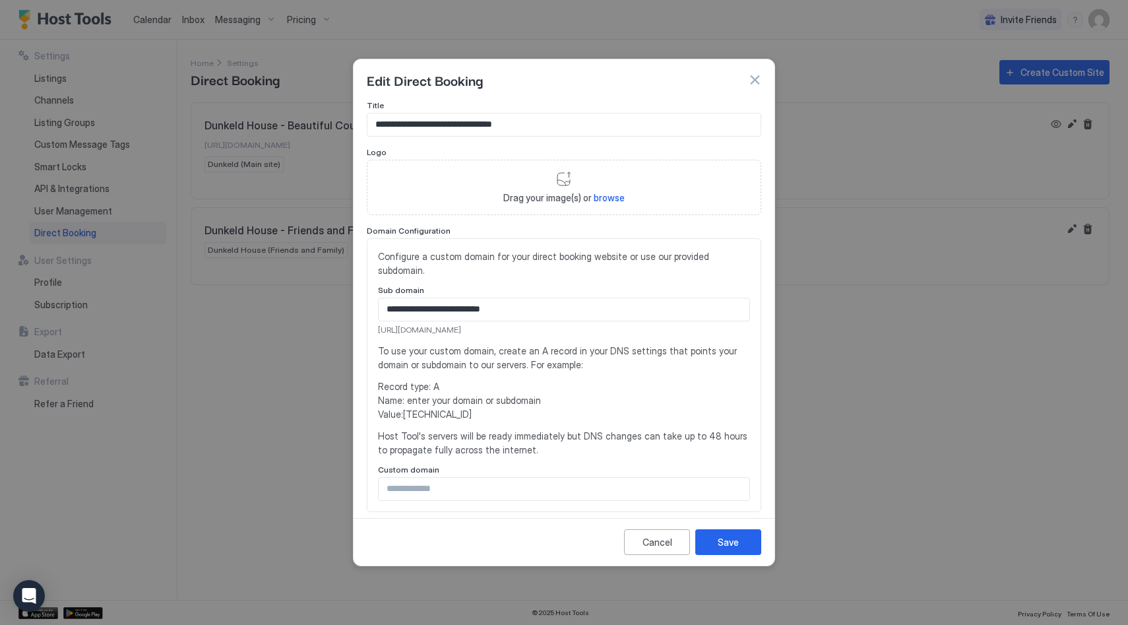
scroll to position [248, 0]
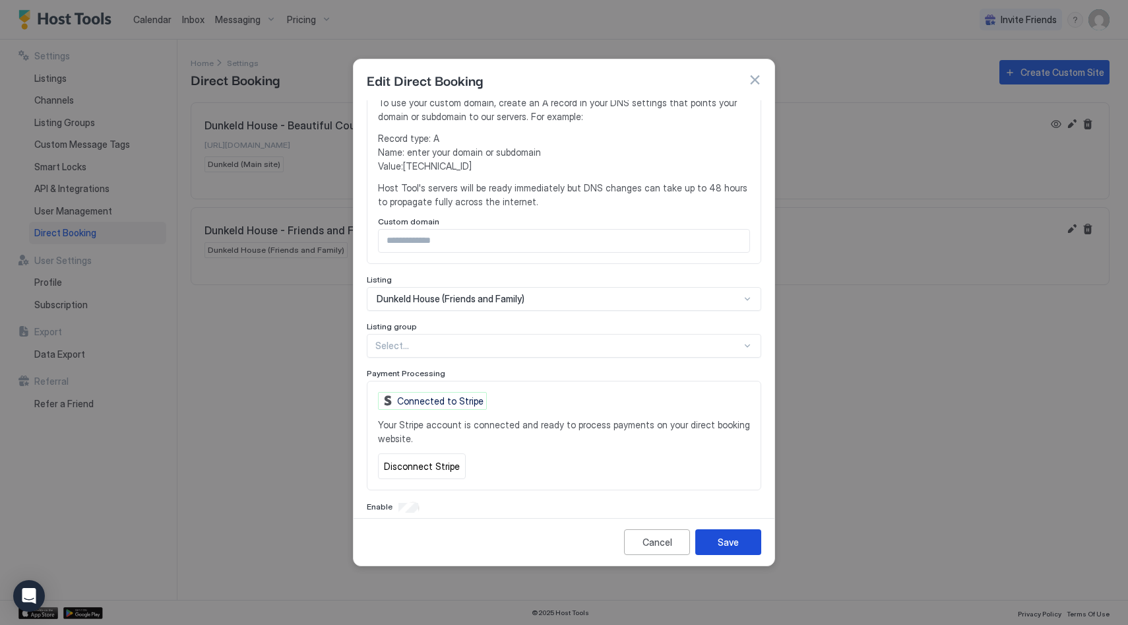
click at [734, 538] on div "Save" at bounding box center [728, 542] width 21 height 14
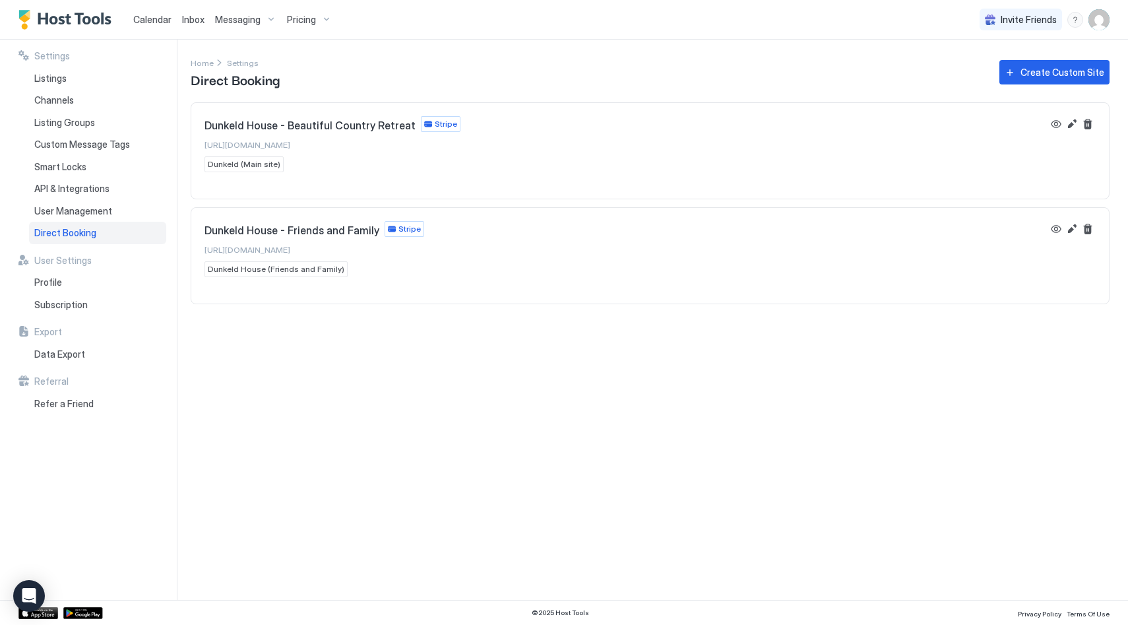
click at [306, 16] on span "Pricing" at bounding box center [301, 20] width 29 height 12
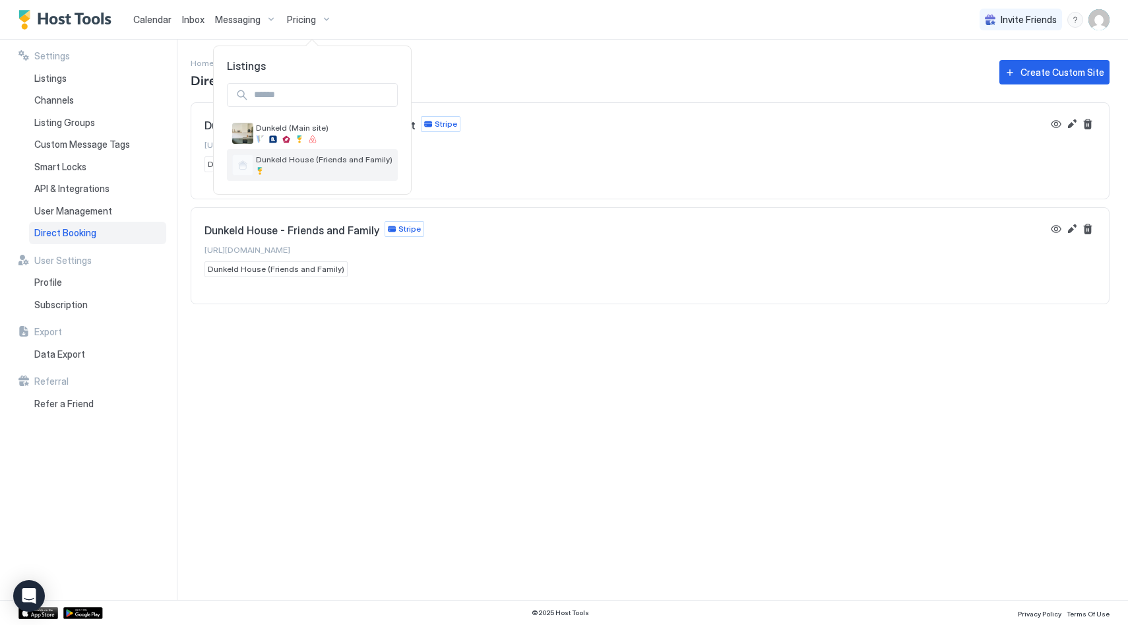
click at [309, 164] on div "Dunkeld House (Friends and Family)" at bounding box center [324, 164] width 137 height 20
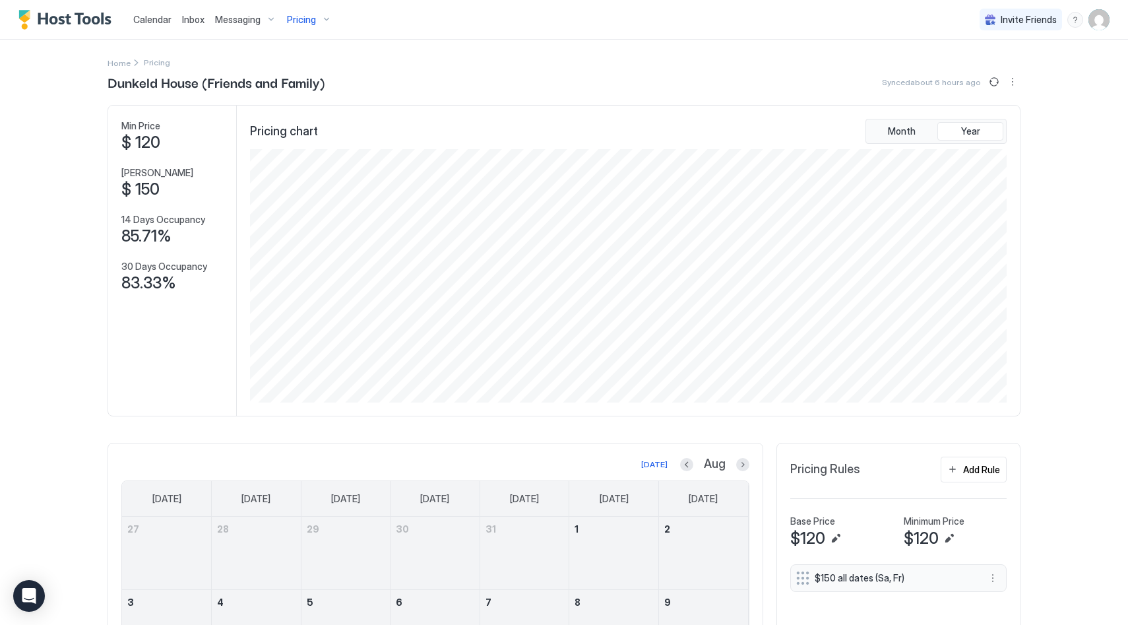
click at [1103, 25] on img "User profile" at bounding box center [1099, 19] width 21 height 21
click at [1039, 73] on div "Settings" at bounding box center [1026, 74] width 168 height 23
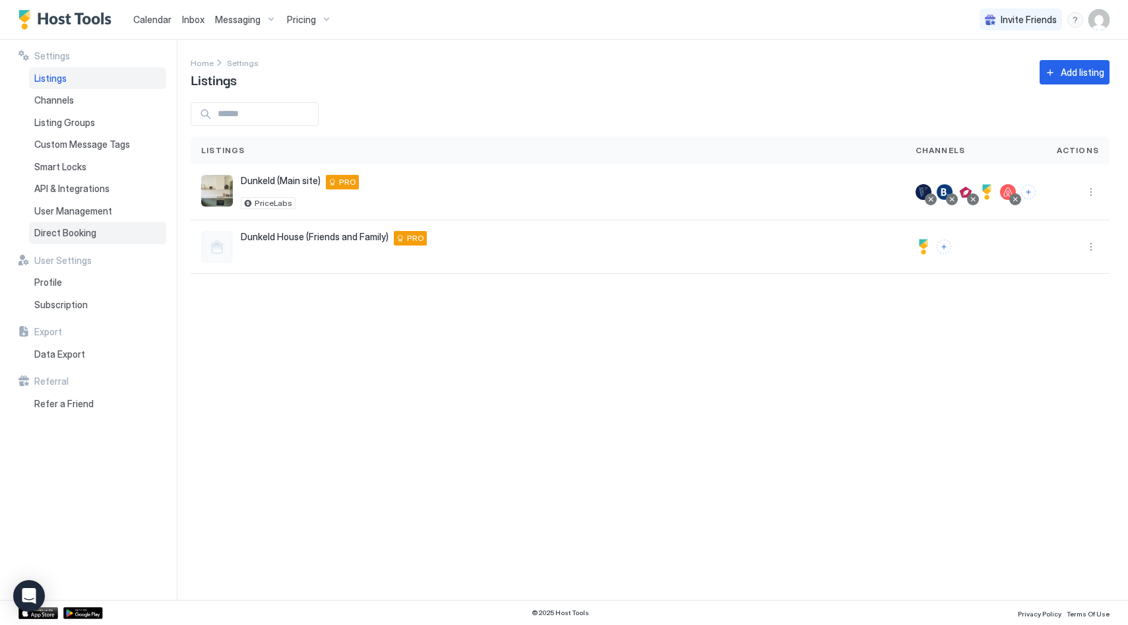
click at [94, 242] on div "Direct Booking" at bounding box center [97, 233] width 137 height 22
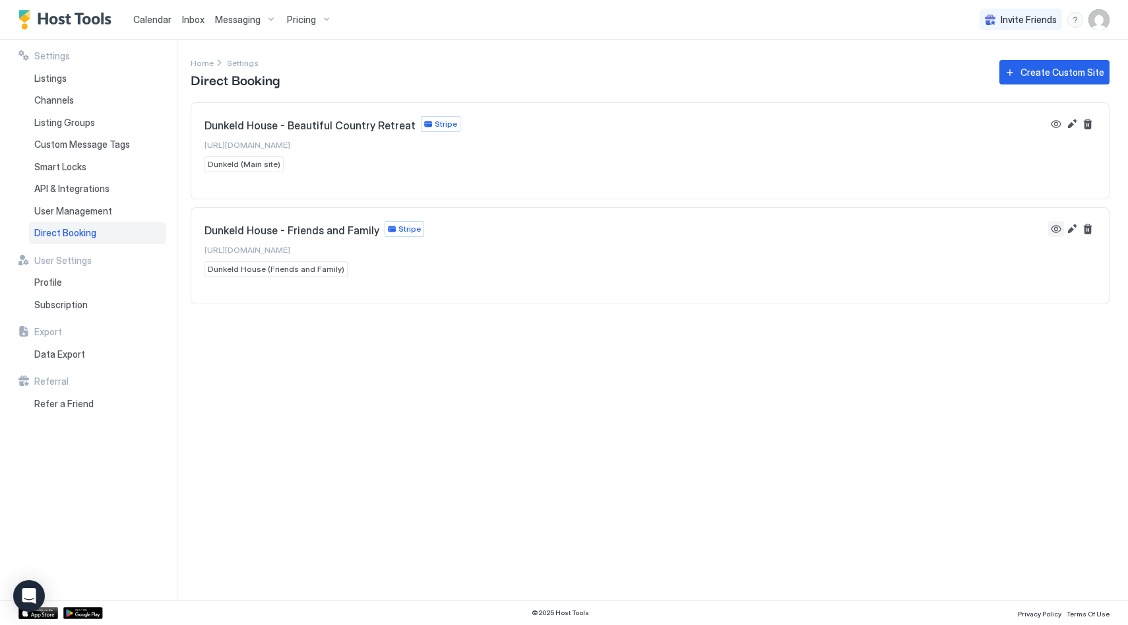
click at [1055, 228] on button "View" at bounding box center [1057, 229] width 16 height 16
click at [1052, 229] on button "View" at bounding box center [1057, 229] width 16 height 16
click at [1058, 125] on button "View" at bounding box center [1057, 124] width 16 height 16
